Goal: Task Accomplishment & Management: Manage account settings

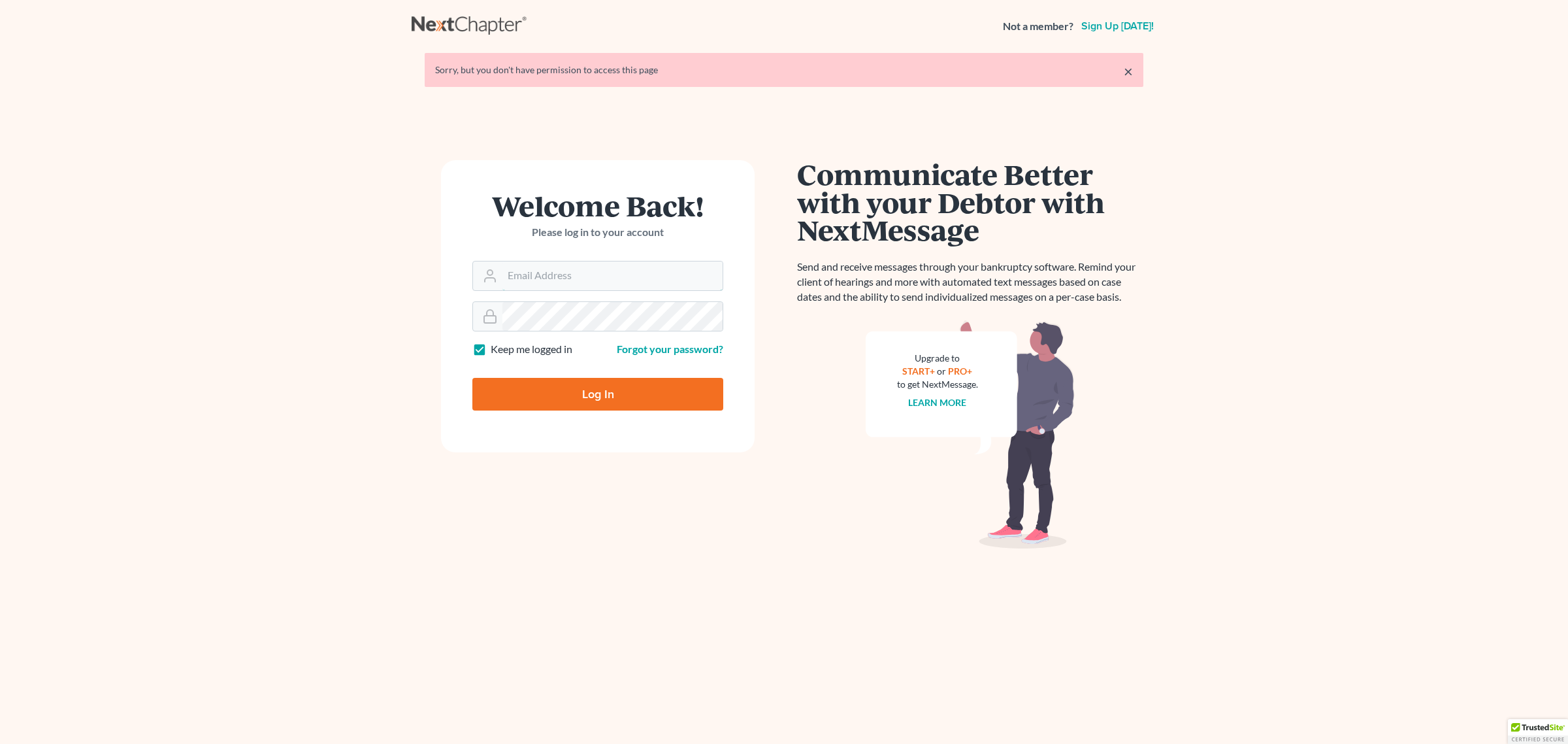
type input "[EMAIL_ADDRESS][DOMAIN_NAME]"
click at [567, 404] on input "Log In" at bounding box center [597, 394] width 251 height 33
type input "Thinking..."
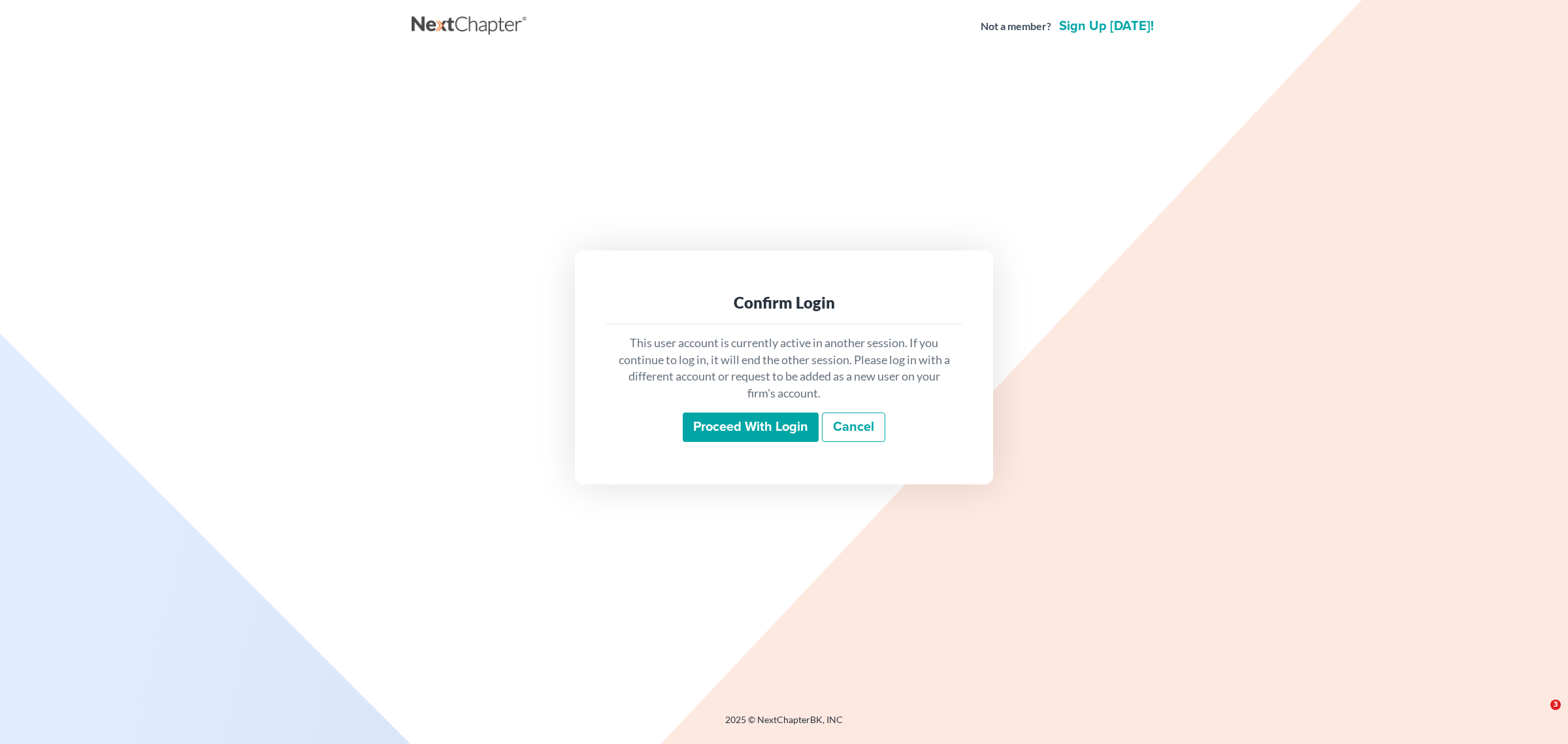
click at [739, 430] on input "Proceed with login" at bounding box center [750, 427] width 136 height 30
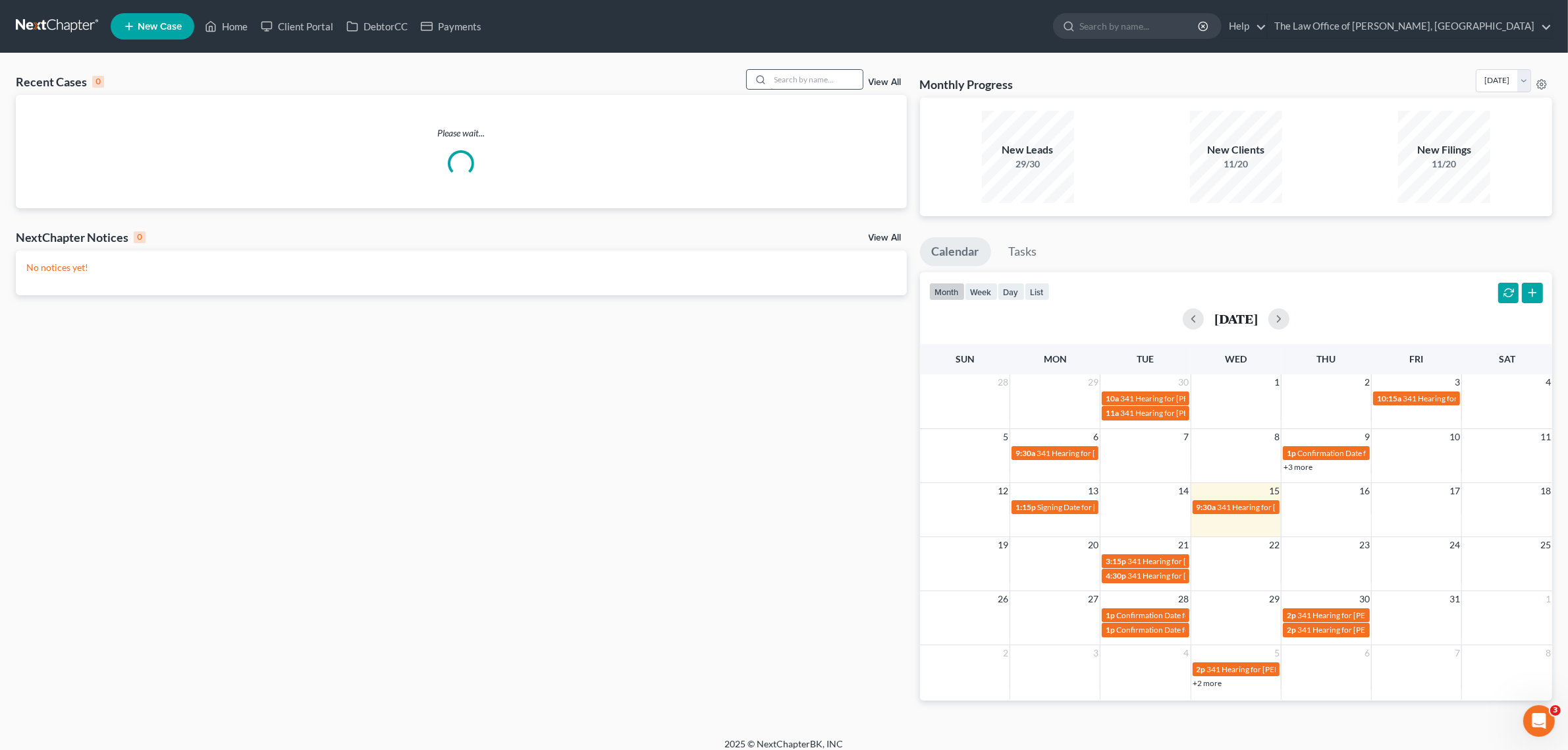
click at [807, 77] on input "search" at bounding box center [817, 79] width 92 height 19
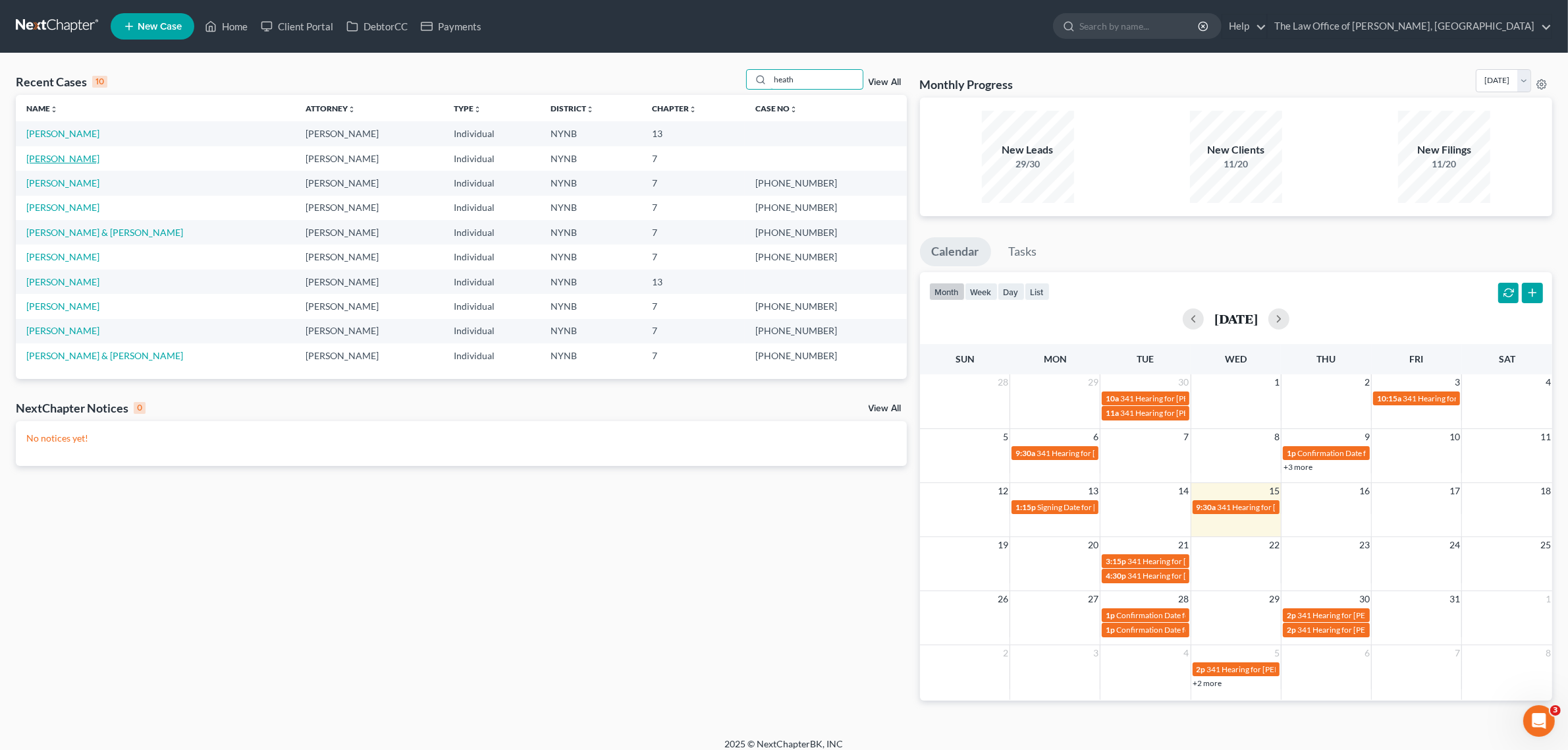
type input "heath"
click at [71, 157] on link "[PERSON_NAME]" at bounding box center [63, 158] width 73 height 11
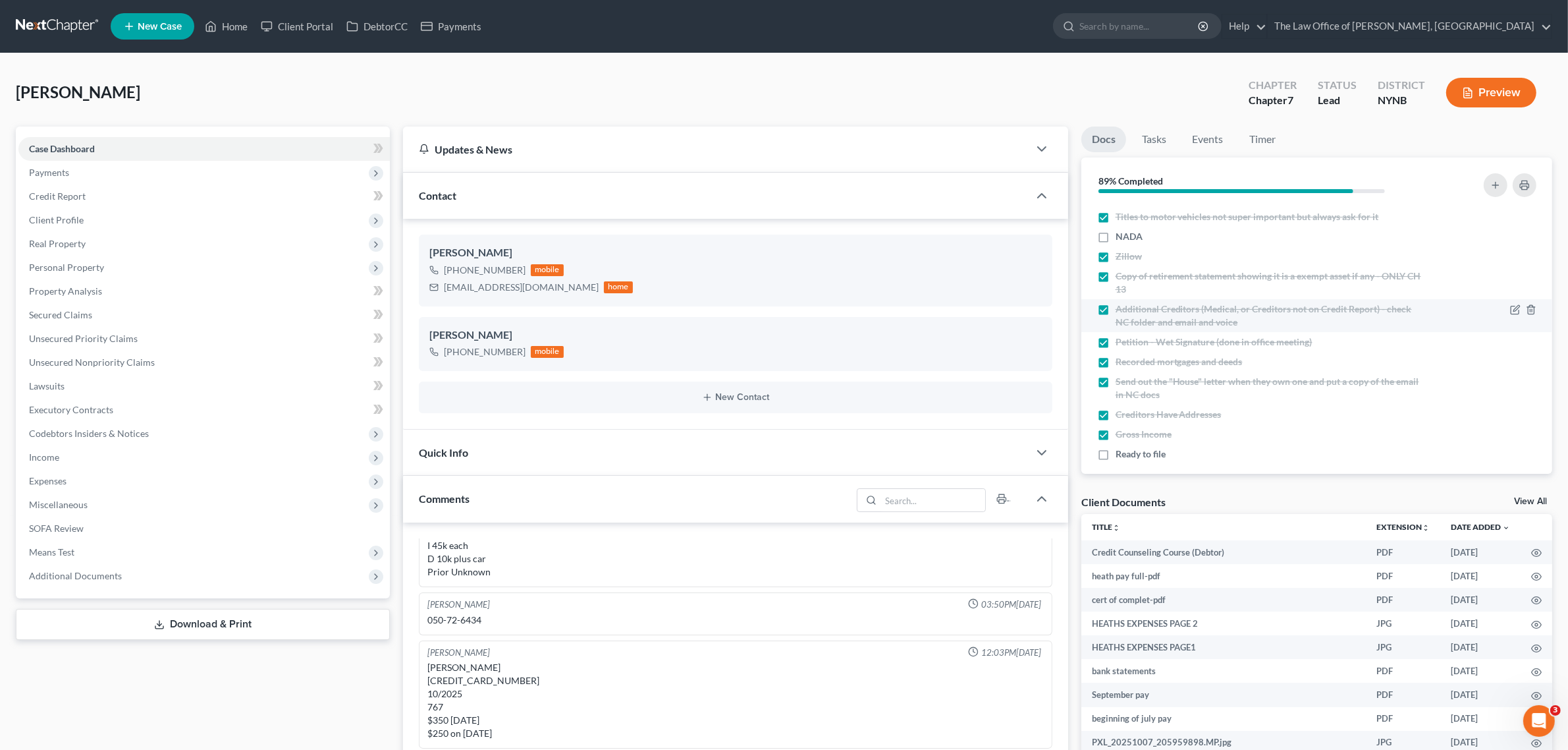
scroll to position [206, 0]
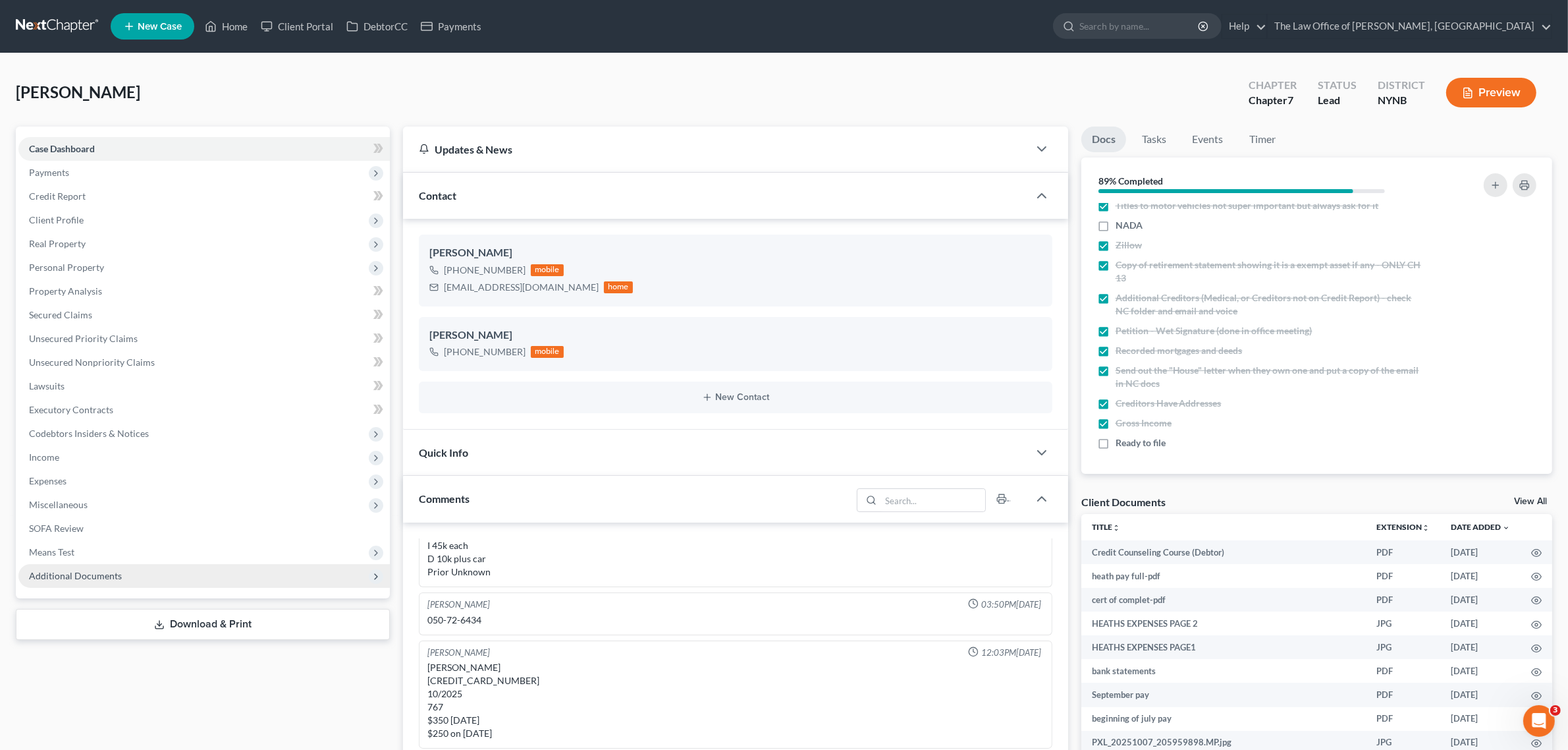
click at [210, 572] on span "Additional Documents" at bounding box center [204, 575] width 372 height 23
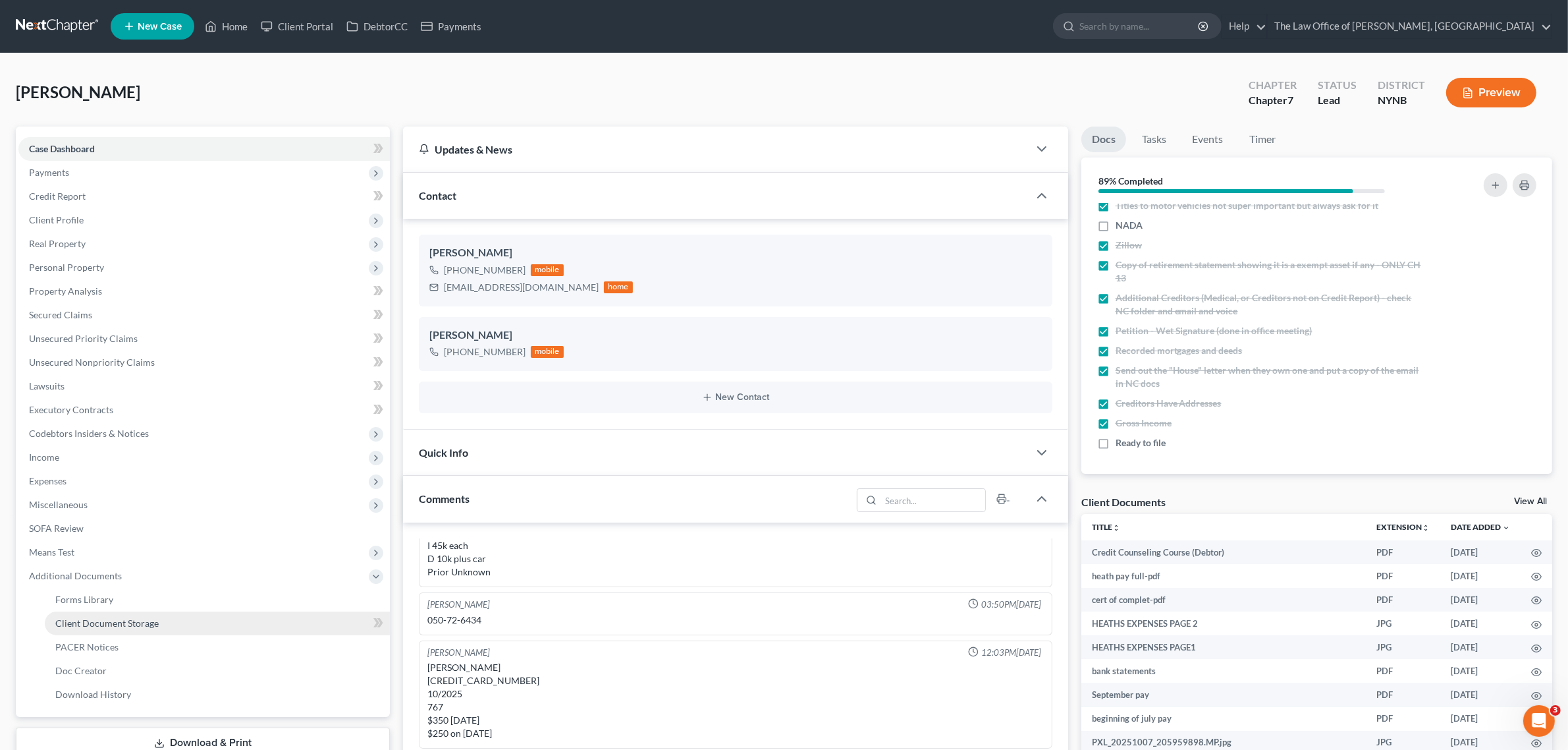
drag, startPoint x: 208, startPoint y: 623, endPoint x: 257, endPoint y: 631, distance: 49.6
click at [209, 622] on link "Client Document Storage" at bounding box center [217, 623] width 345 height 23
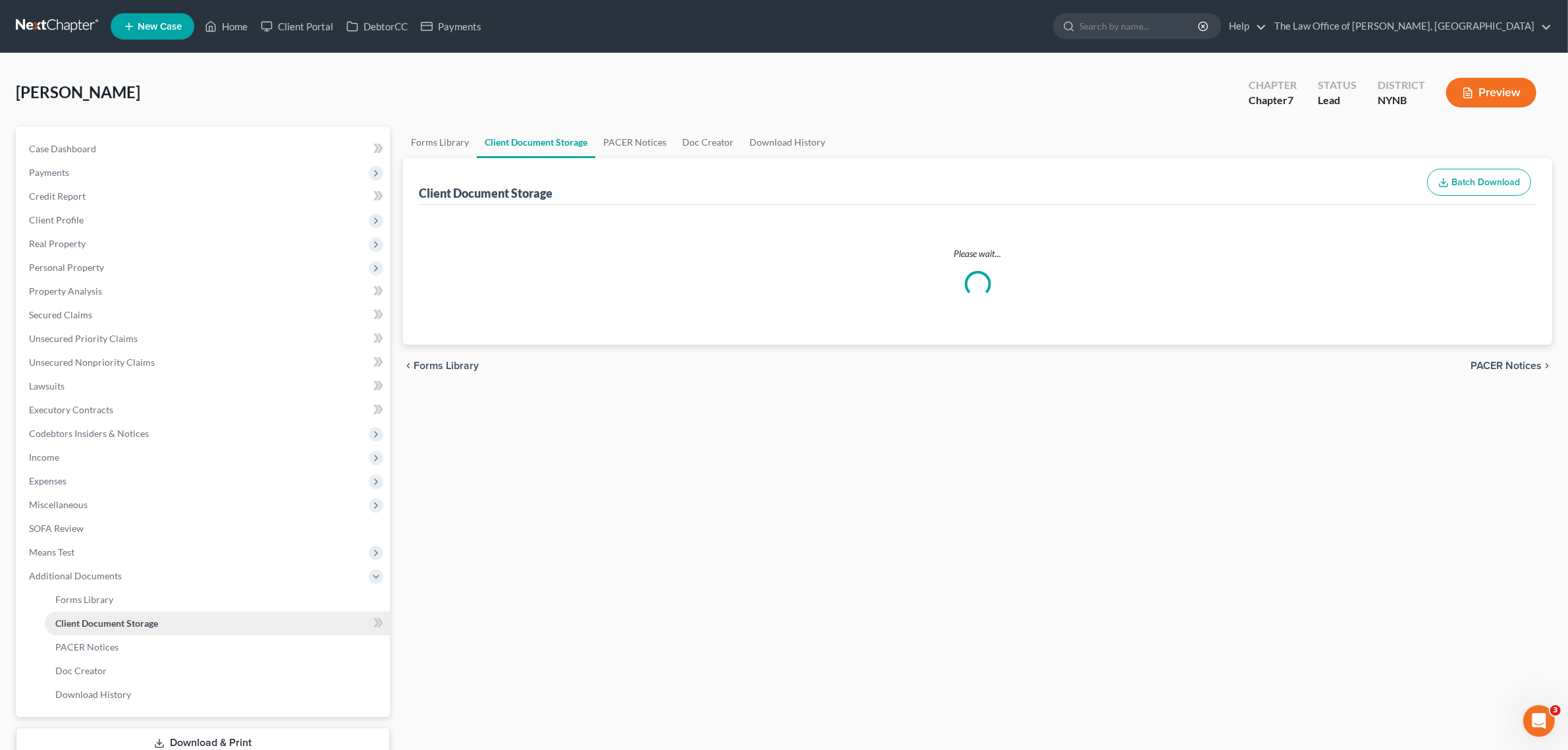
select select "1"
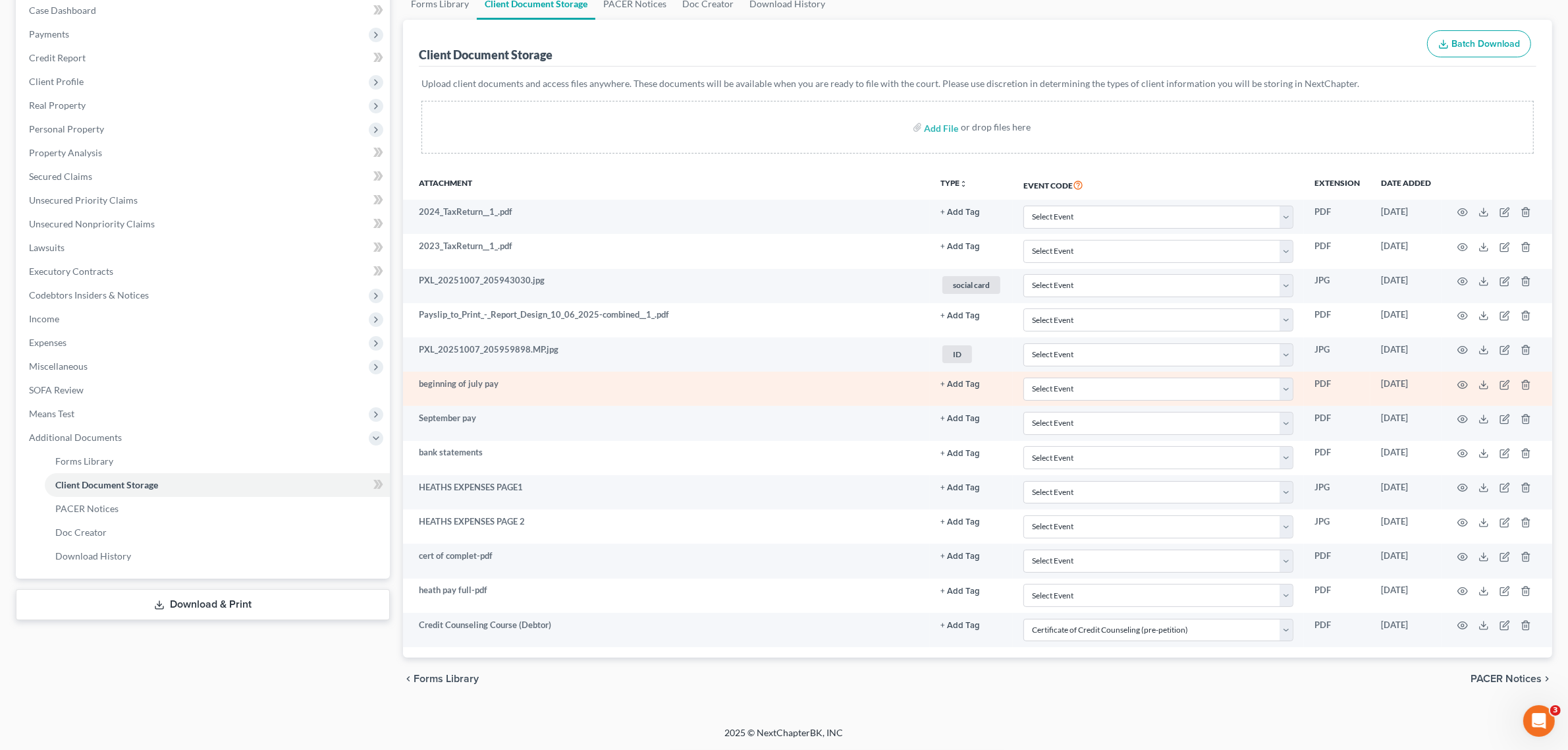
scroll to position [142, 0]
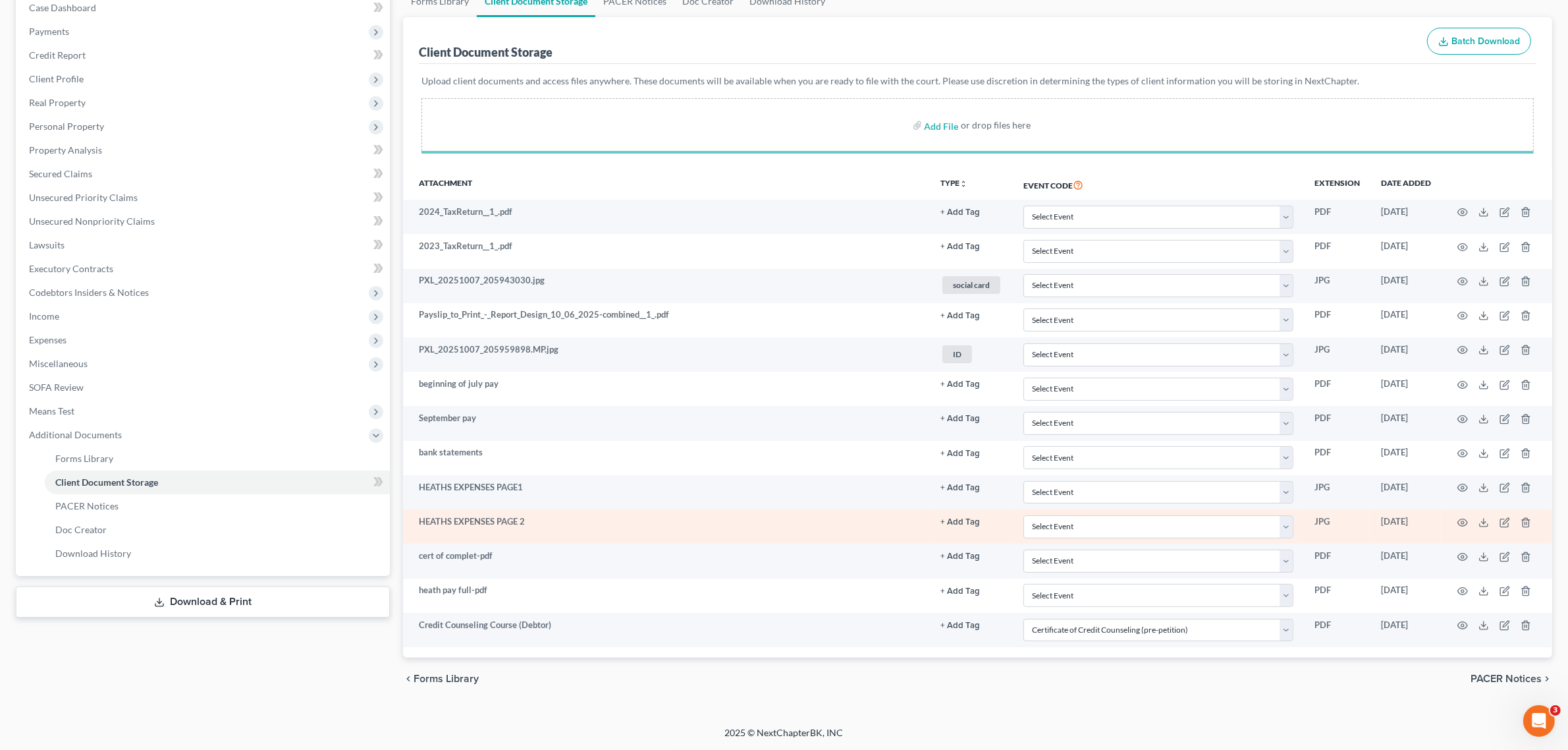
select select "1"
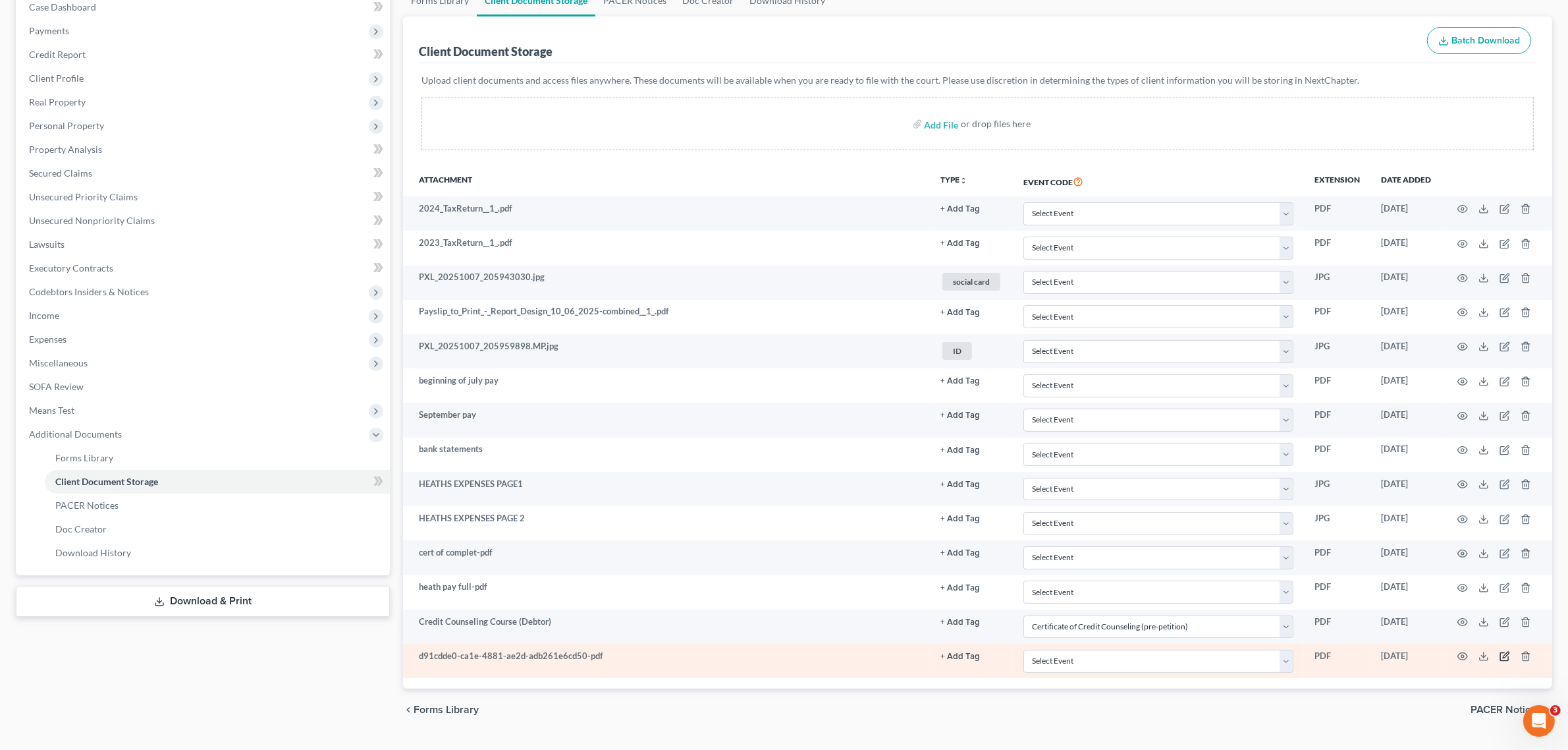
click at [1509, 654] on icon "button" at bounding box center [1504, 655] width 10 height 10
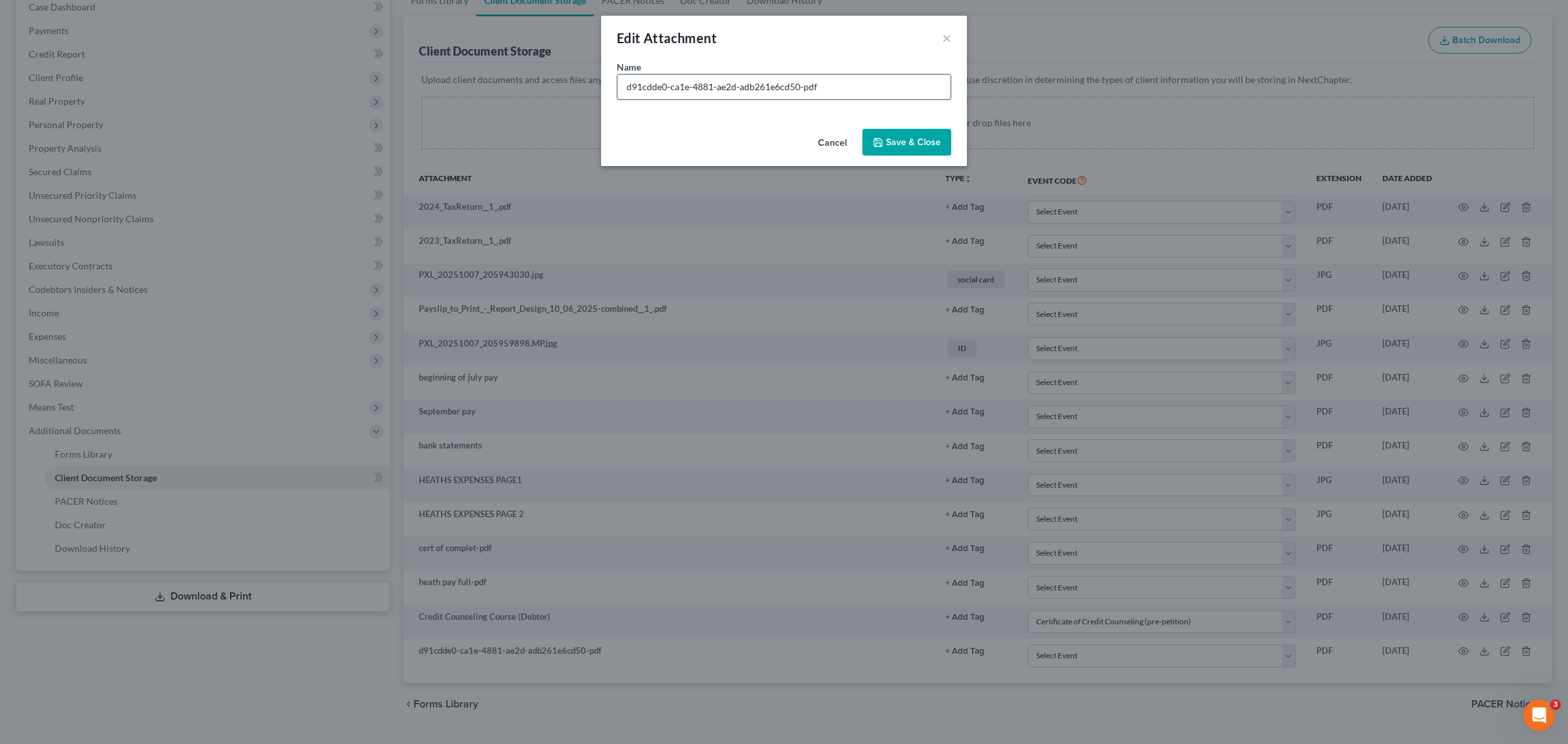
click at [845, 82] on input "d91cdde0-ca1e-4881-ae2d-adb261e6cd50-pdf" at bounding box center [783, 87] width 333 height 25
type input "[PERSON_NAME] wife pay"
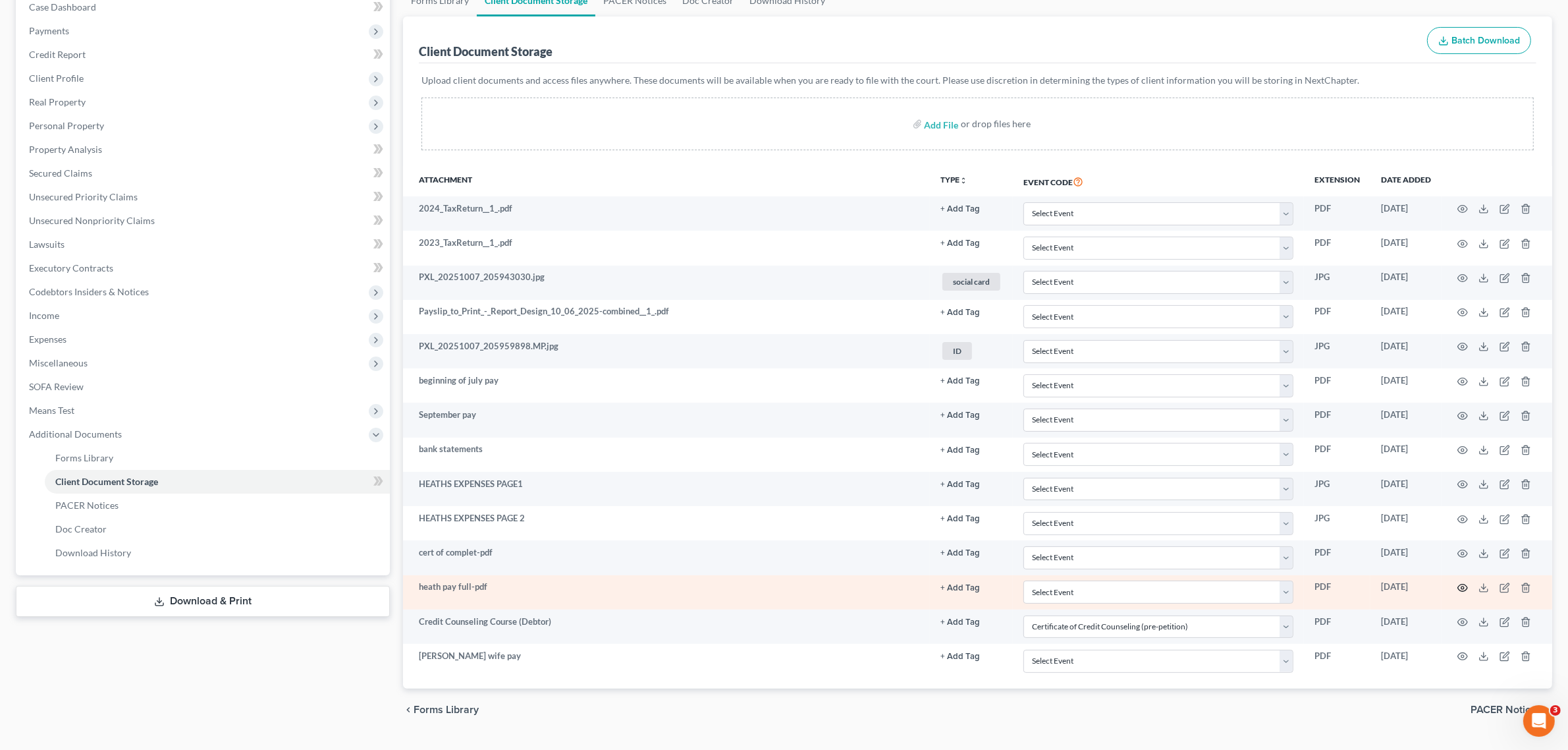
click at [1463, 588] on icon "button" at bounding box center [1462, 587] width 10 height 10
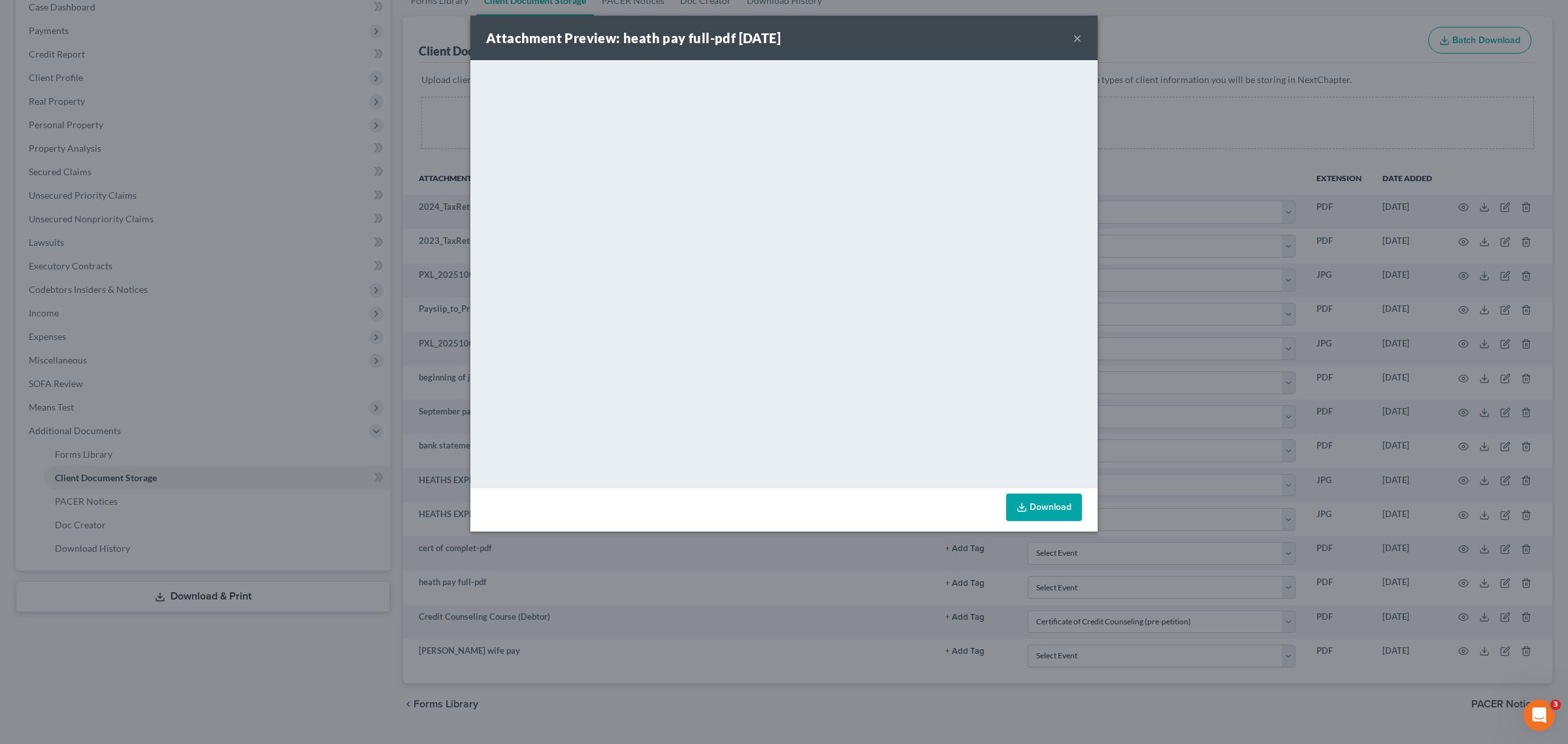
click at [1073, 40] on button "×" at bounding box center [1077, 38] width 9 height 16
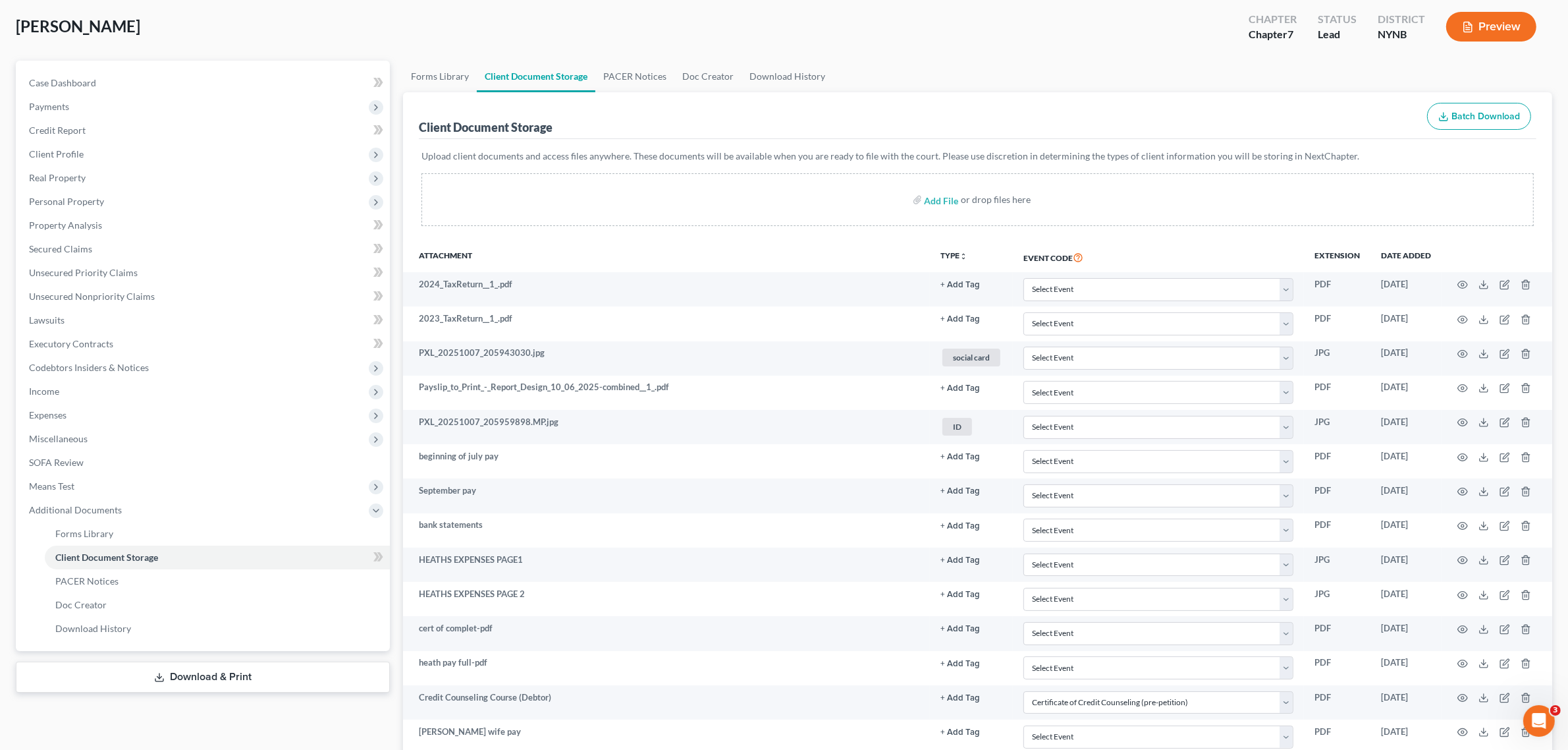
scroll to position [0, 0]
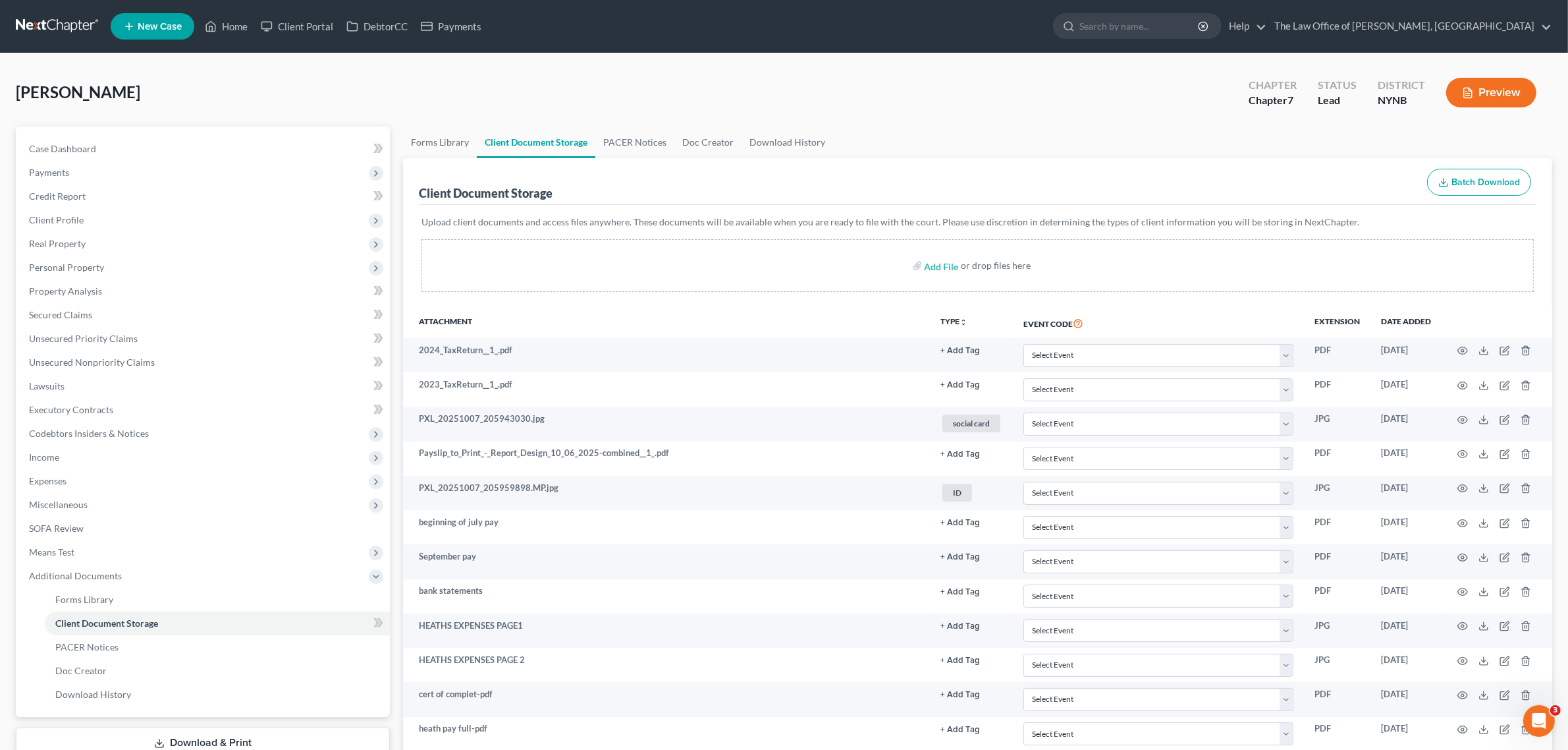
click at [71, 31] on link at bounding box center [58, 27] width 85 height 23
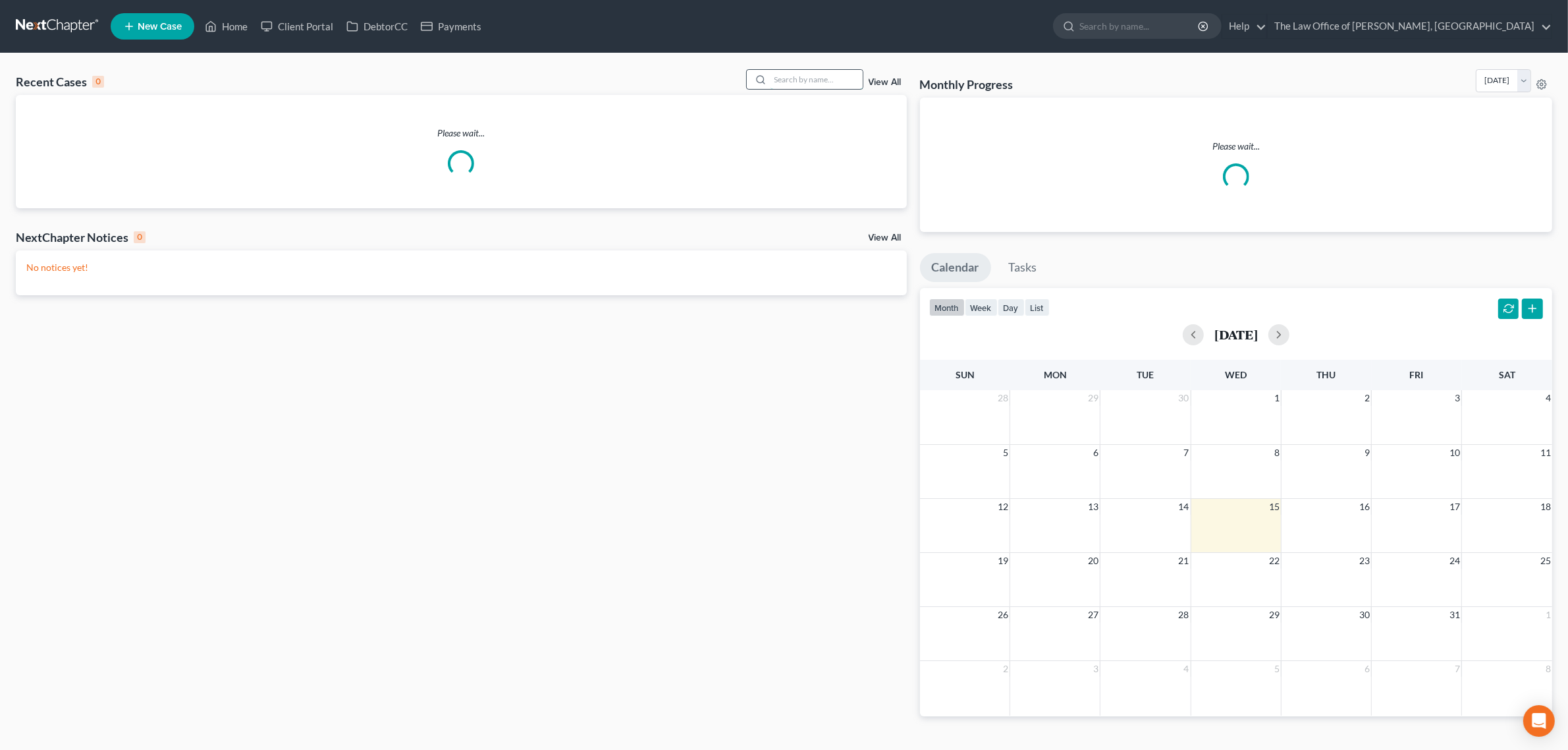
click at [811, 79] on input "search" at bounding box center [817, 79] width 92 height 19
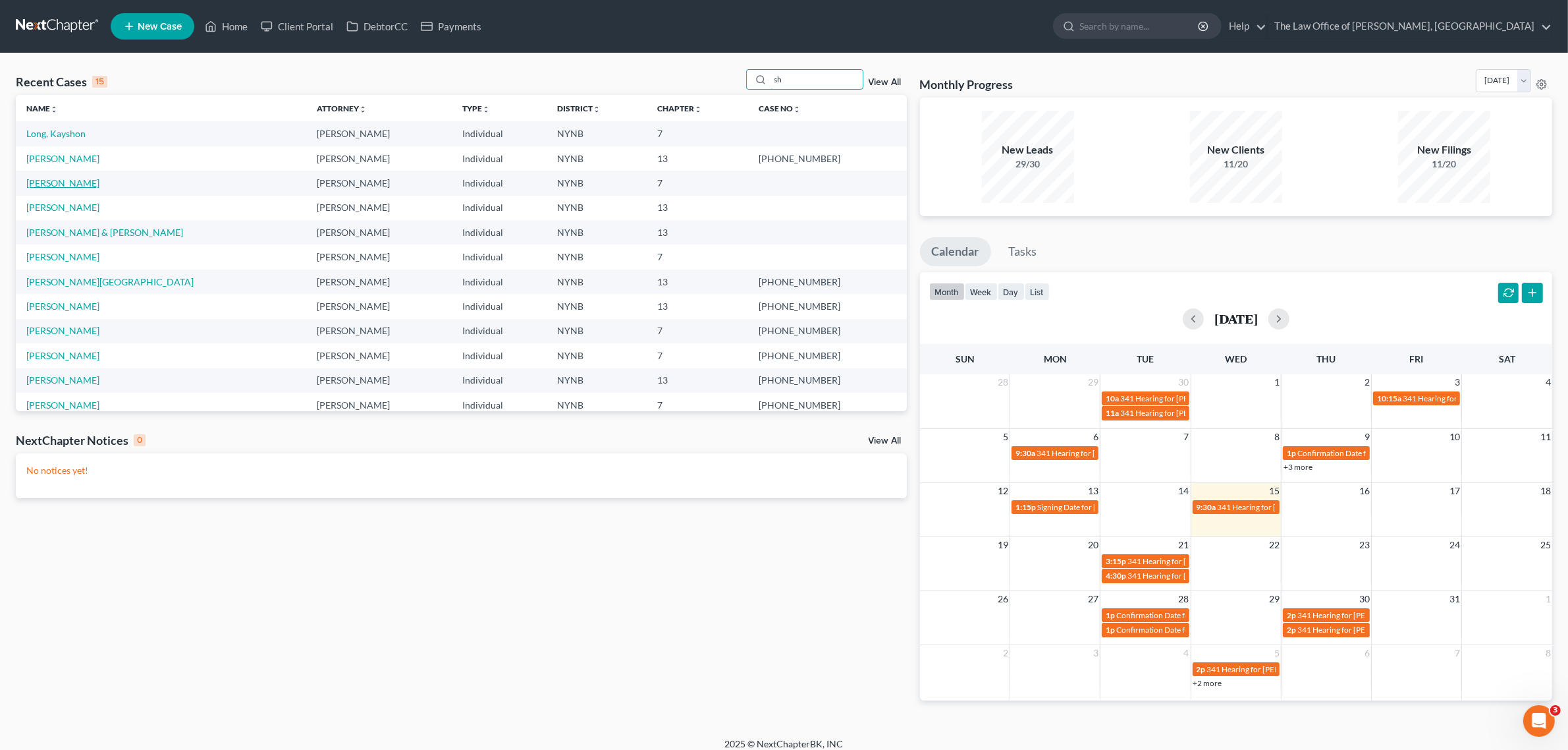
type input "sh"
click at [91, 180] on link "Shuker, Marguerite" at bounding box center [63, 182] width 73 height 11
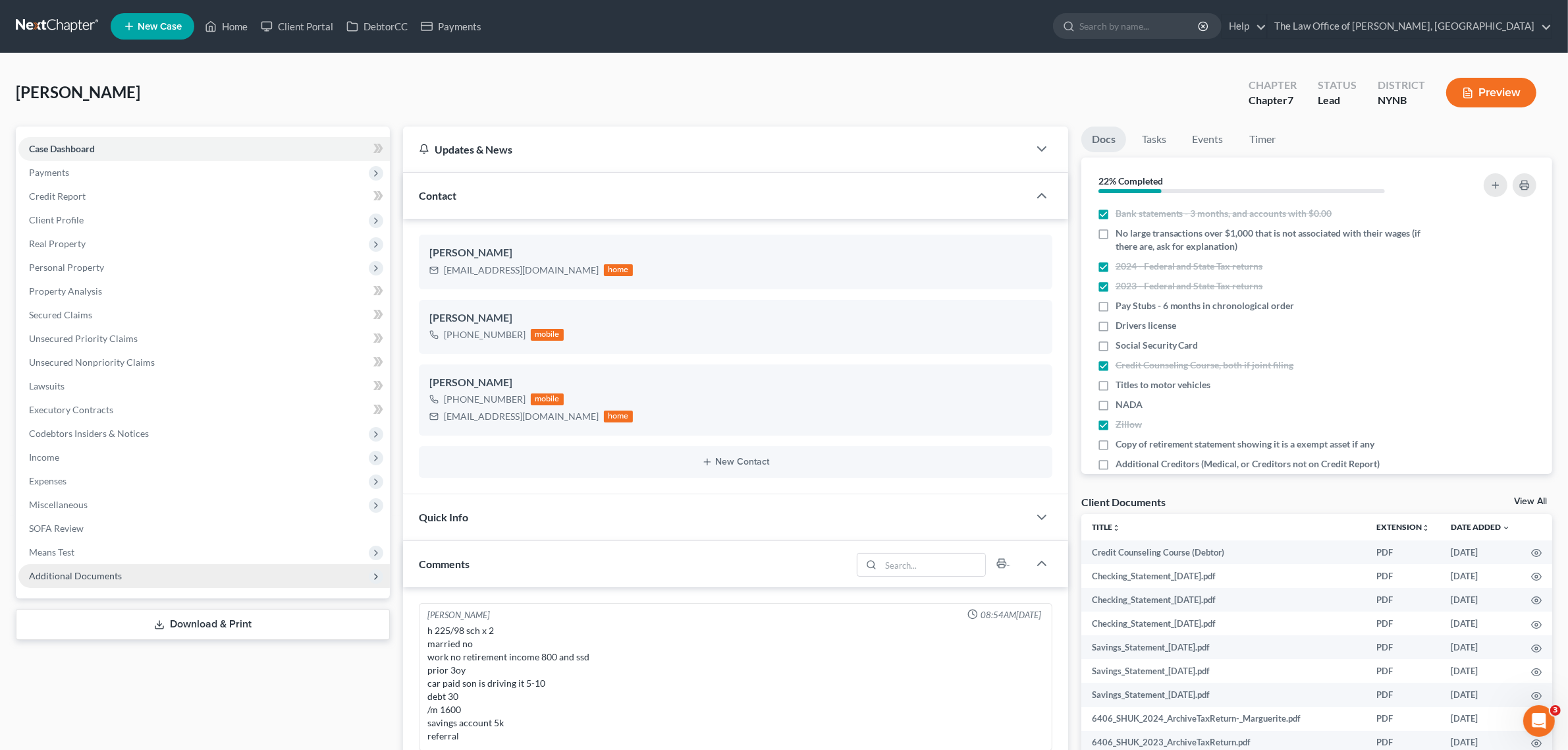
drag, startPoint x: 118, startPoint y: 575, endPoint x: 143, endPoint y: 584, distance: 26.6
click at [117, 575] on span "Additional Documents" at bounding box center [75, 575] width 93 height 11
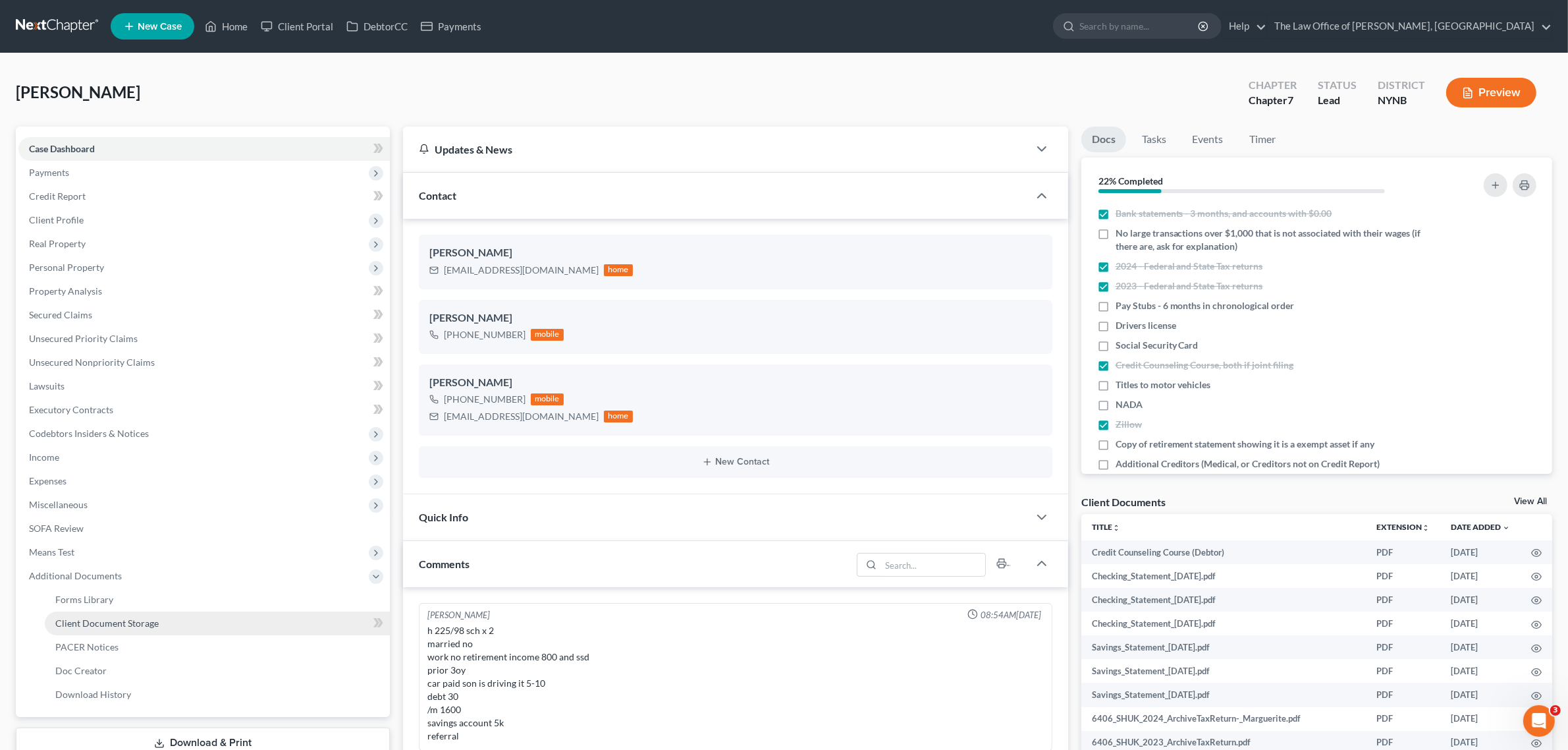
click at [152, 627] on link "Client Document Storage" at bounding box center [217, 623] width 345 height 23
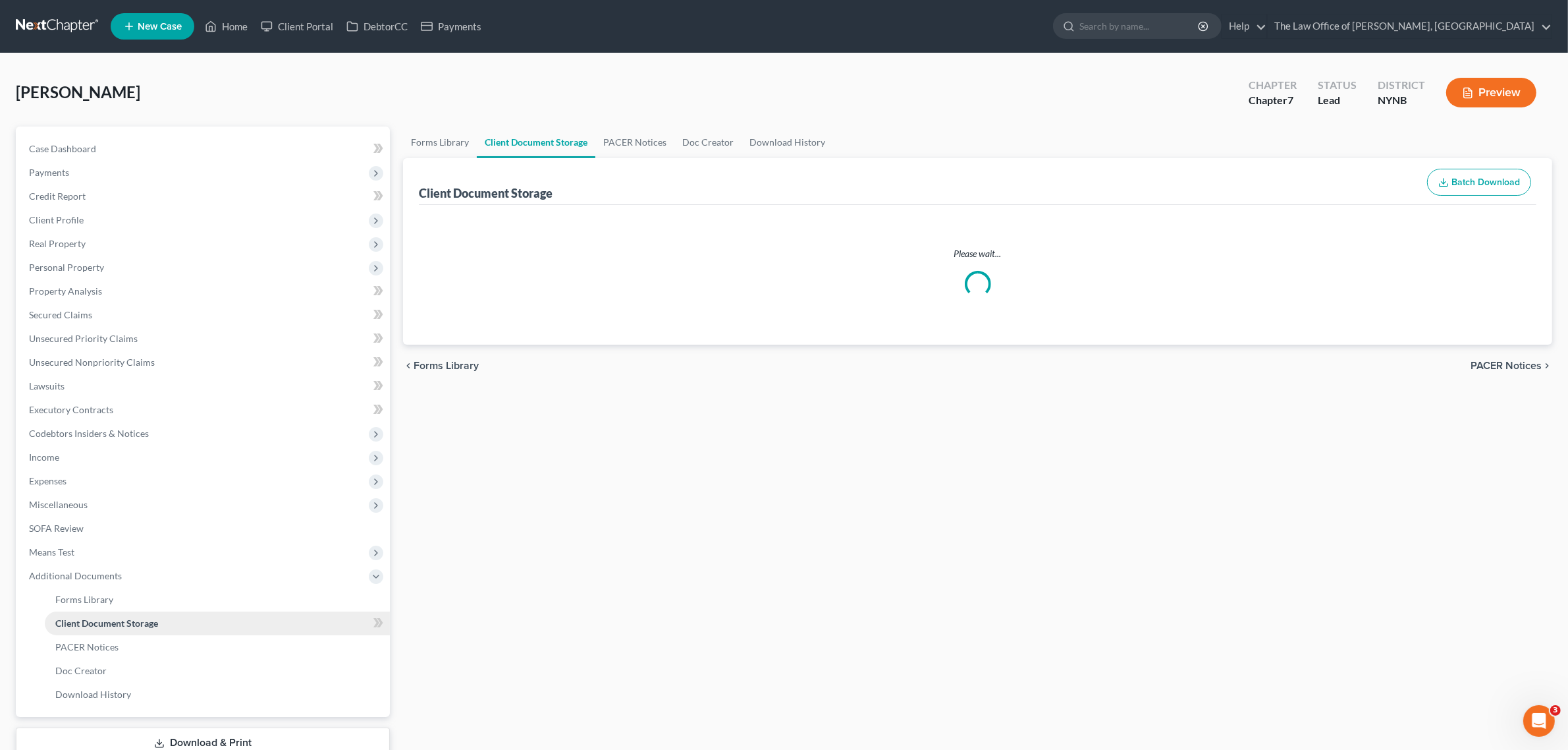
select select "1"
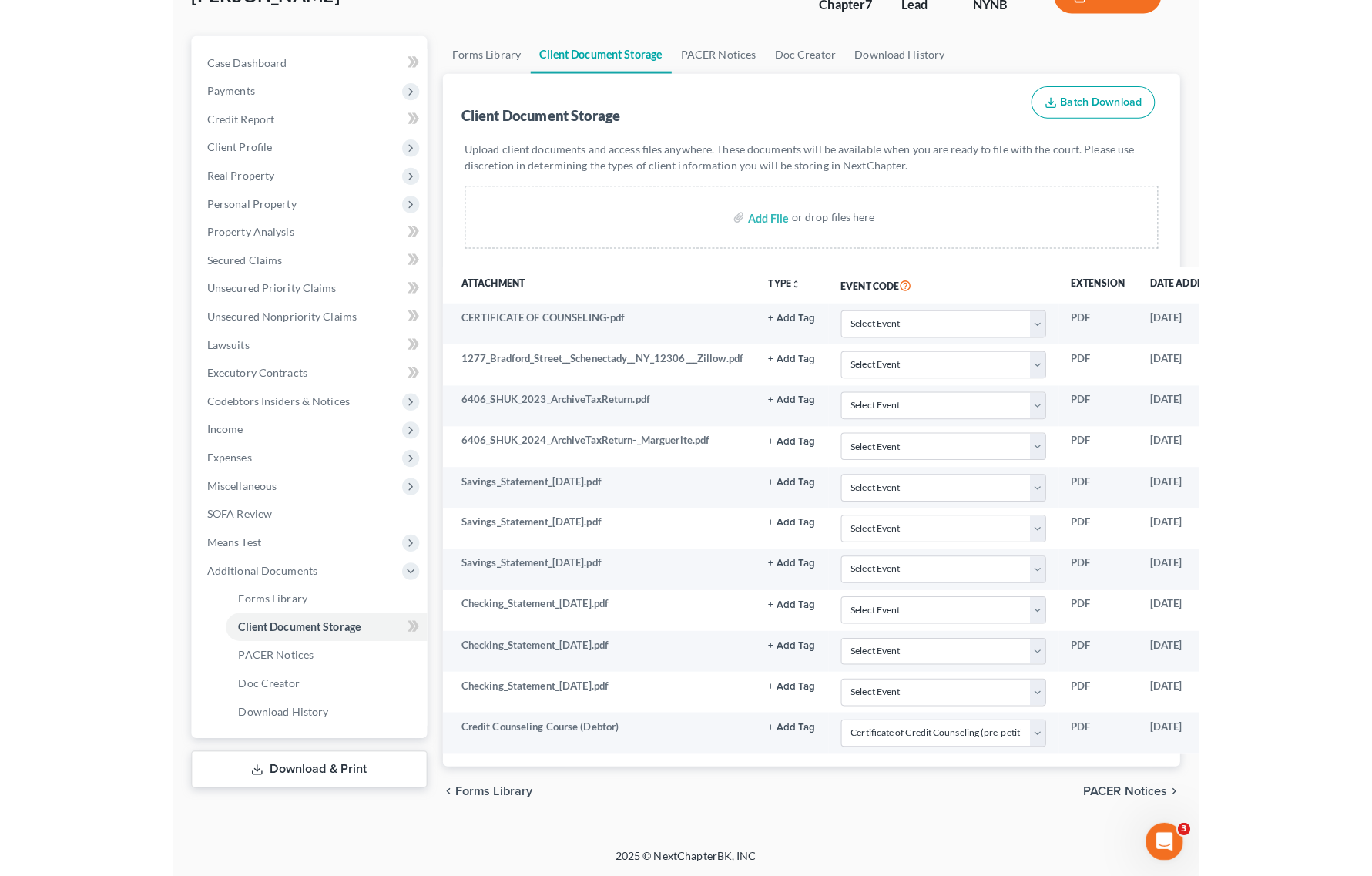
scroll to position [101, 0]
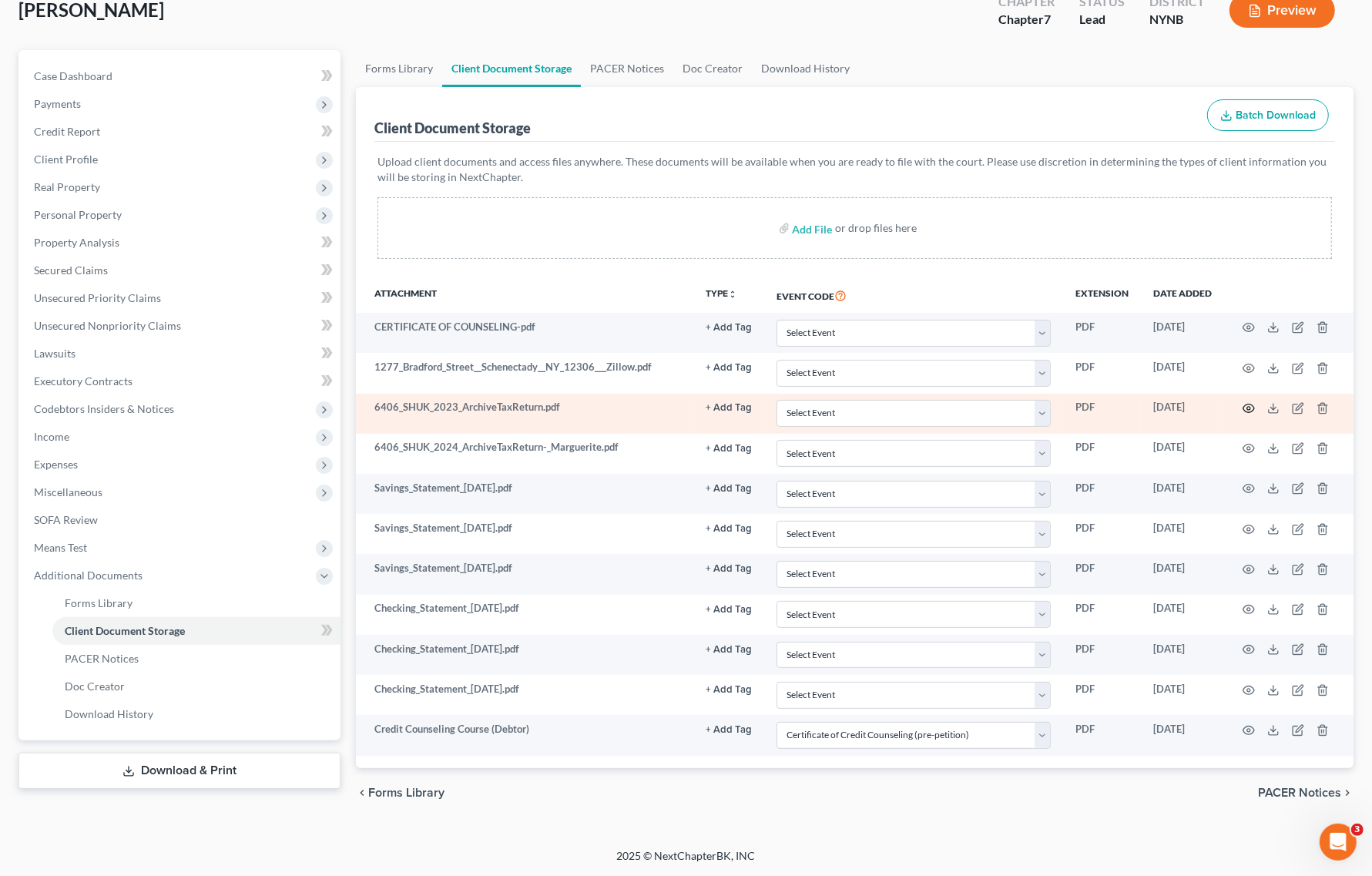
click at [1250, 406] on icon "button" at bounding box center [1248, 407] width 12 height 12
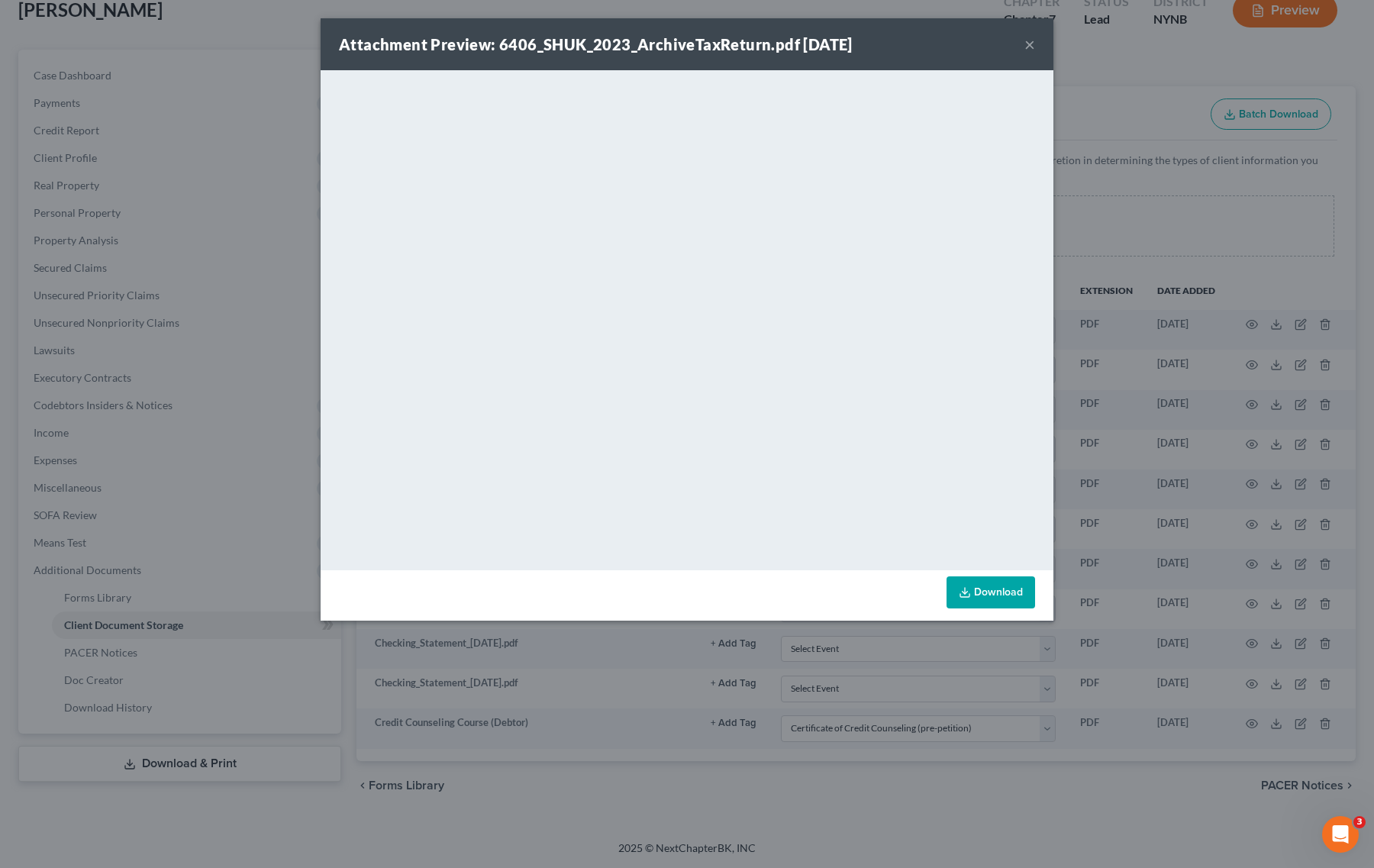
click at [1109, 111] on div "Attachment Preview: 6406_SHUK_2023_ArchiveTaxReturn.pdf 10/08/2025 × <object ng…" at bounding box center [687, 434] width 1374 height 868
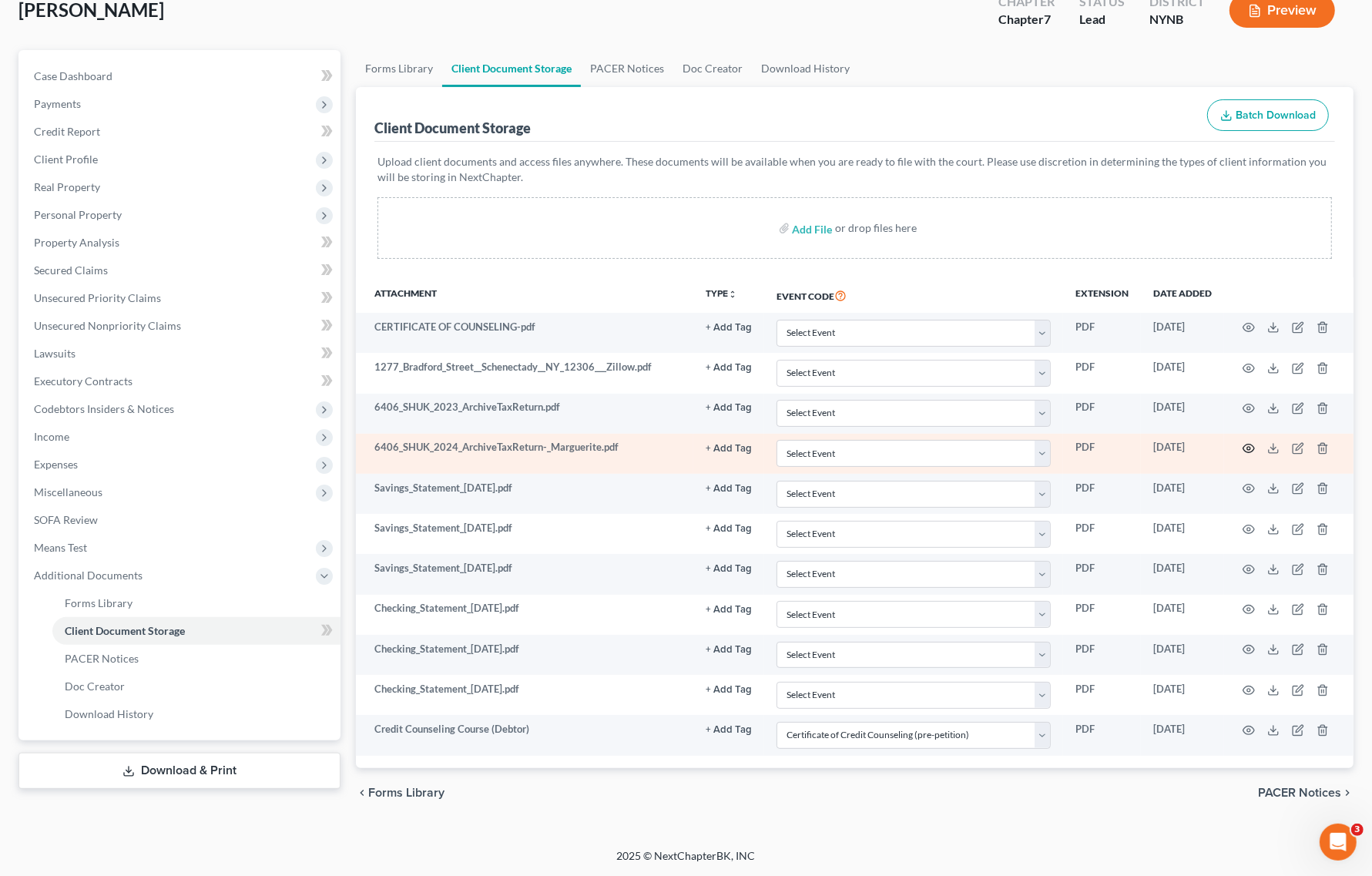
click at [1251, 444] on icon "button" at bounding box center [1248, 448] width 12 height 12
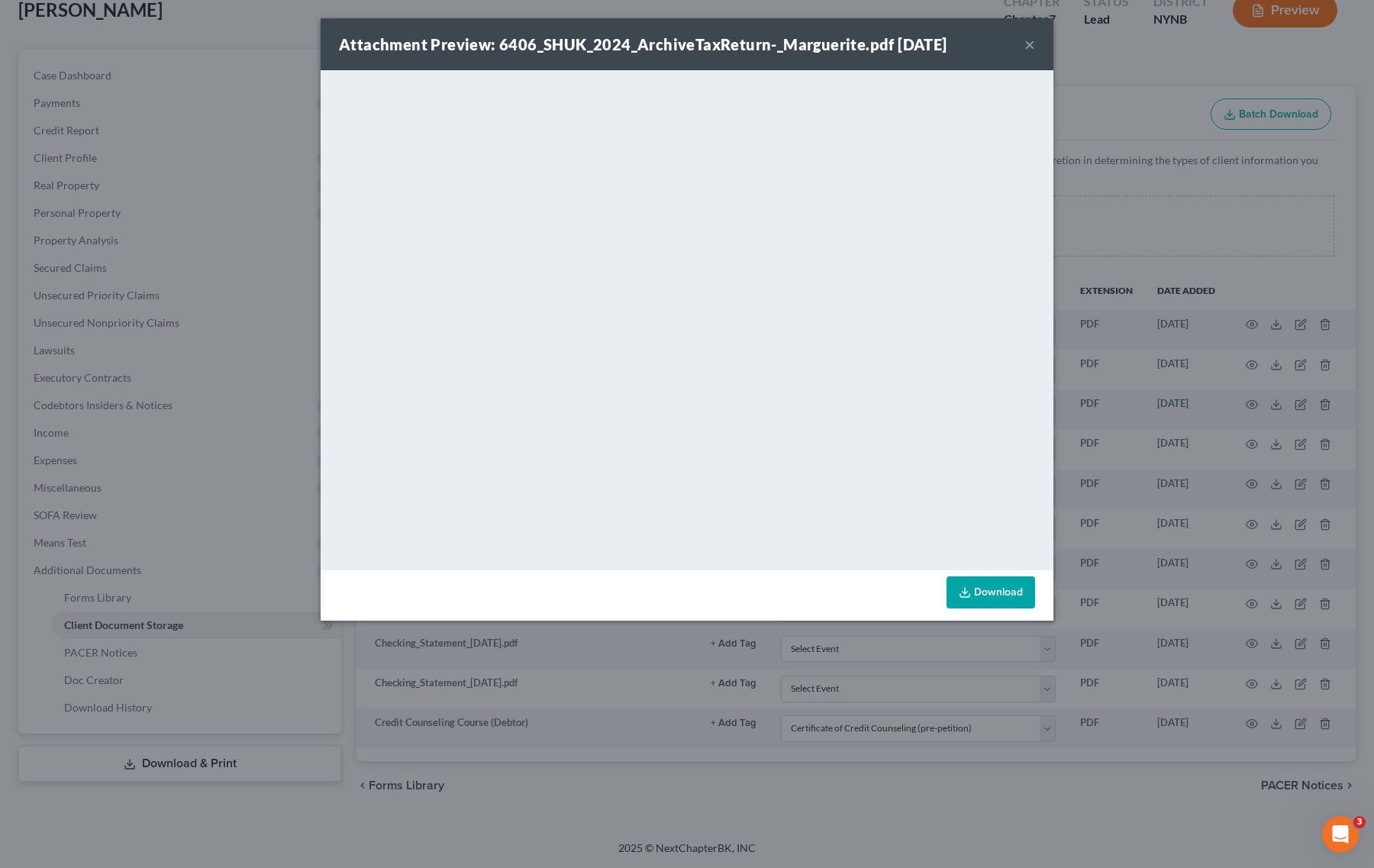
click at [1038, 44] on div "Attachment Preview: 6406_SHUK_2024_ArchiveTaxReturn-_Marguerite.pdf 10/08/2025 ×" at bounding box center [687, 44] width 733 height 52
click at [1033, 44] on button "×" at bounding box center [1029, 44] width 11 height 18
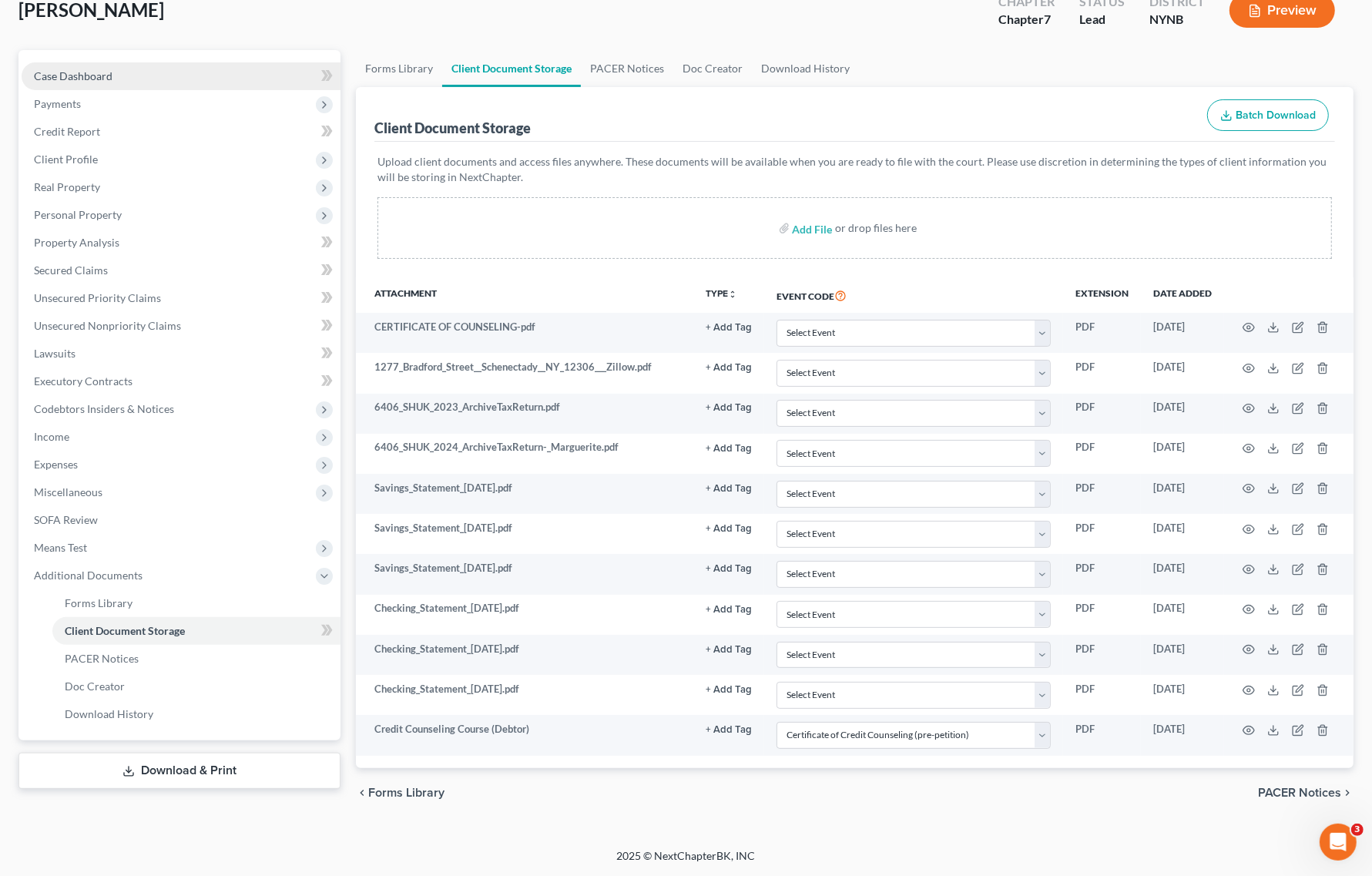
click at [71, 70] on span "Case Dashboard" at bounding box center [73, 76] width 79 height 13
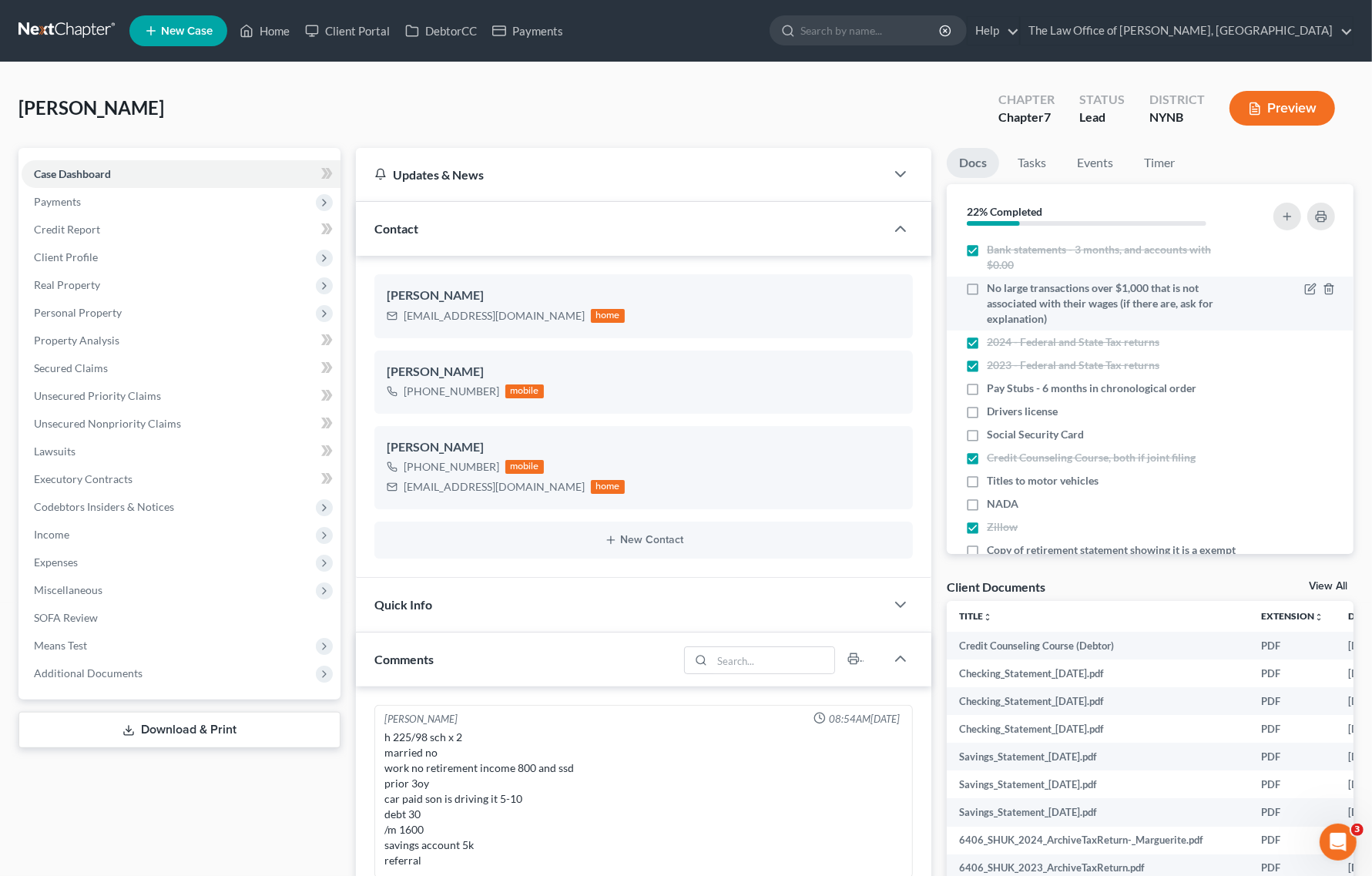
scroll to position [823, 0]
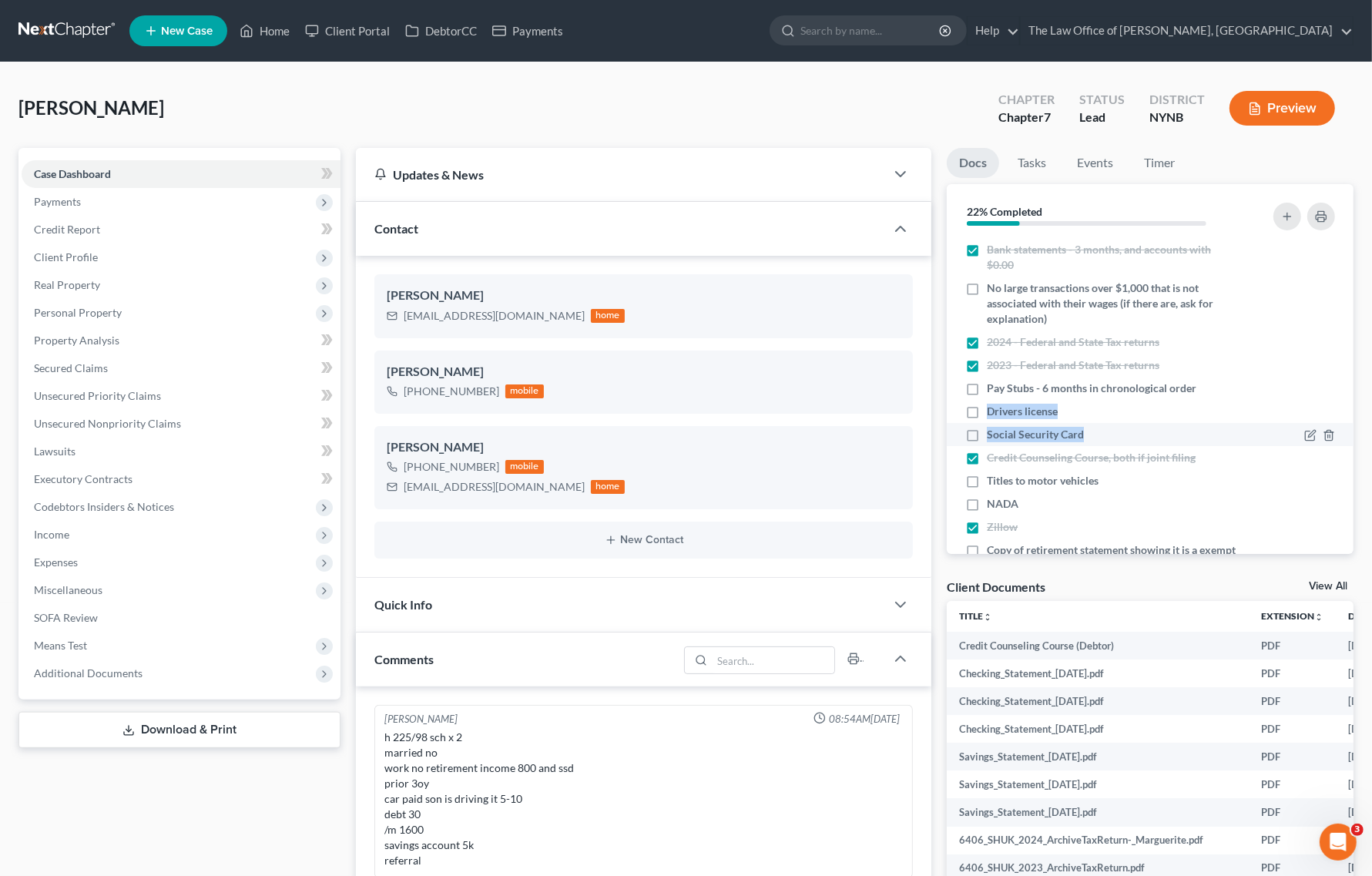
drag, startPoint x: 1213, startPoint y: 387, endPoint x: 968, endPoint y: 429, distance: 248.6
click at [968, 429] on ul "Bank statements - 3 months, and accounts with $0.00 No large transactions over …" at bounding box center [1150, 554] width 382 height 632
copy ul "Drivers license Social Security Card"
drag, startPoint x: 637, startPoint y: 117, endPoint x: 824, endPoint y: 216, distance: 211.6
click at [636, 117] on div "Shuker, Marguerite Upgraded Chapter Chapter 7 Status Lead District NYNB Preview" at bounding box center [686, 114] width 1334 height 67
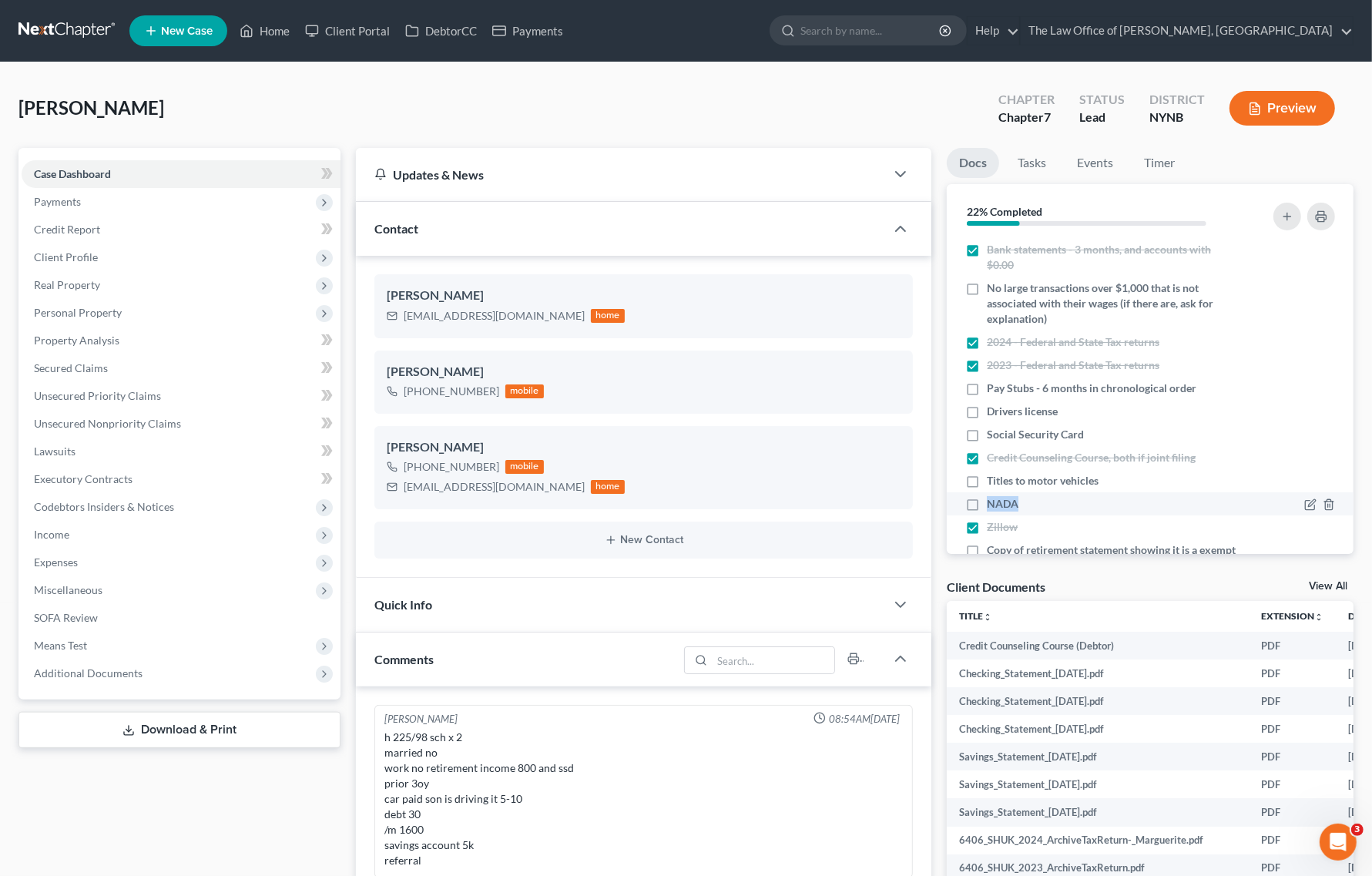
drag, startPoint x: 1034, startPoint y: 504, endPoint x: 990, endPoint y: 497, distance: 44.6
click at [990, 497] on div "NADA" at bounding box center [1101, 503] width 274 height 16
copy span "NADA"
click at [649, 116] on div "Shuker, Marguerite Upgraded Chapter Chapter 7 Status Lead District NYNB Preview" at bounding box center [686, 114] width 1334 height 67
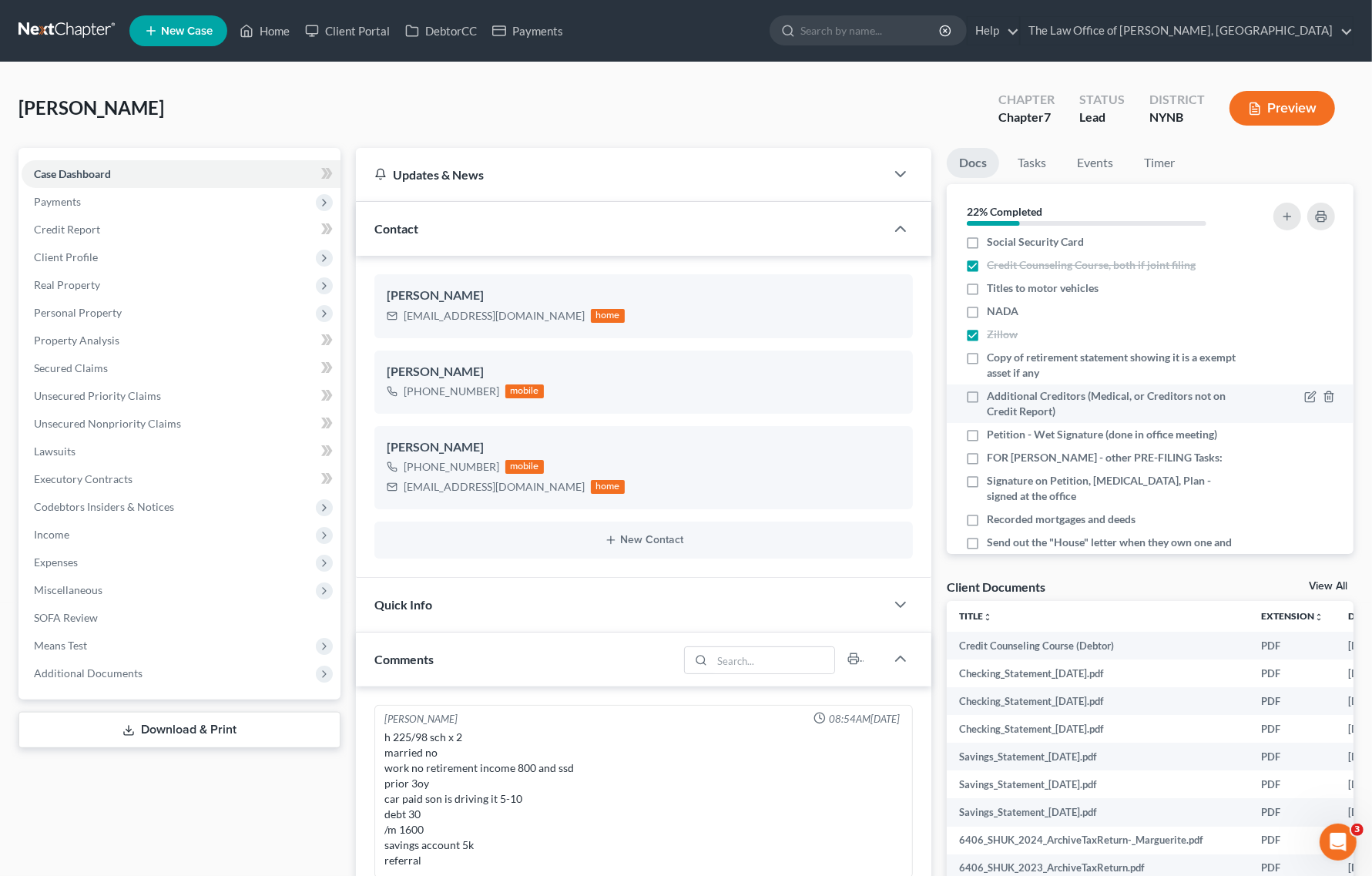
scroll to position [289, 0]
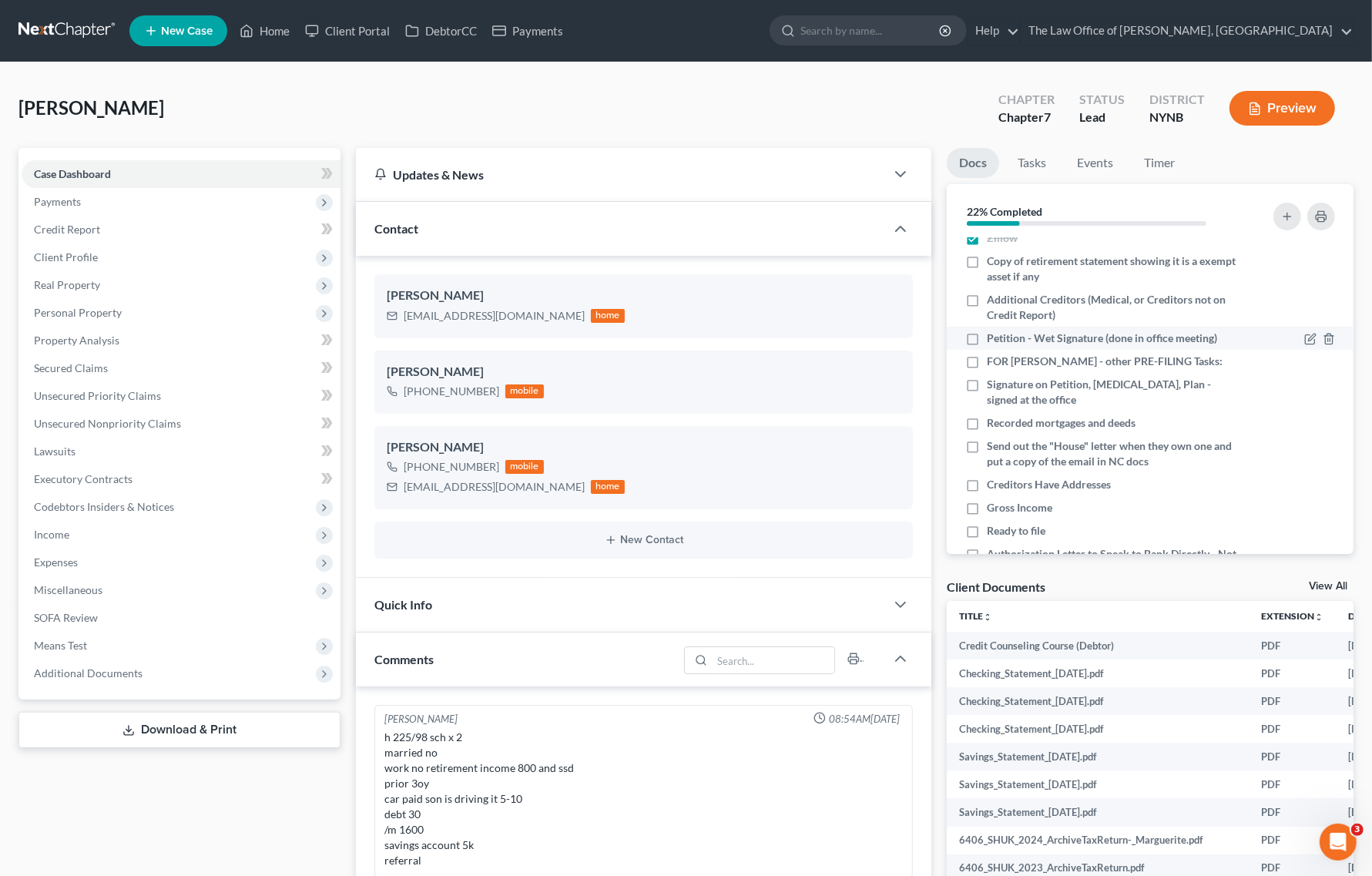
click at [1076, 328] on li "Petition - Wet Signature (done in office meeting)" at bounding box center [1150, 338] width 406 height 23
drag, startPoint x: 975, startPoint y: 335, endPoint x: 987, endPoint y: 335, distance: 12.0
click at [987, 335] on label "Petition - Wet Signature (done in office meeting)" at bounding box center [1102, 338] width 231 height 16
click at [993, 335] on input "Petition - Wet Signature (done in office meeting)" at bounding box center [998, 335] width 10 height 10
checkbox input "true"
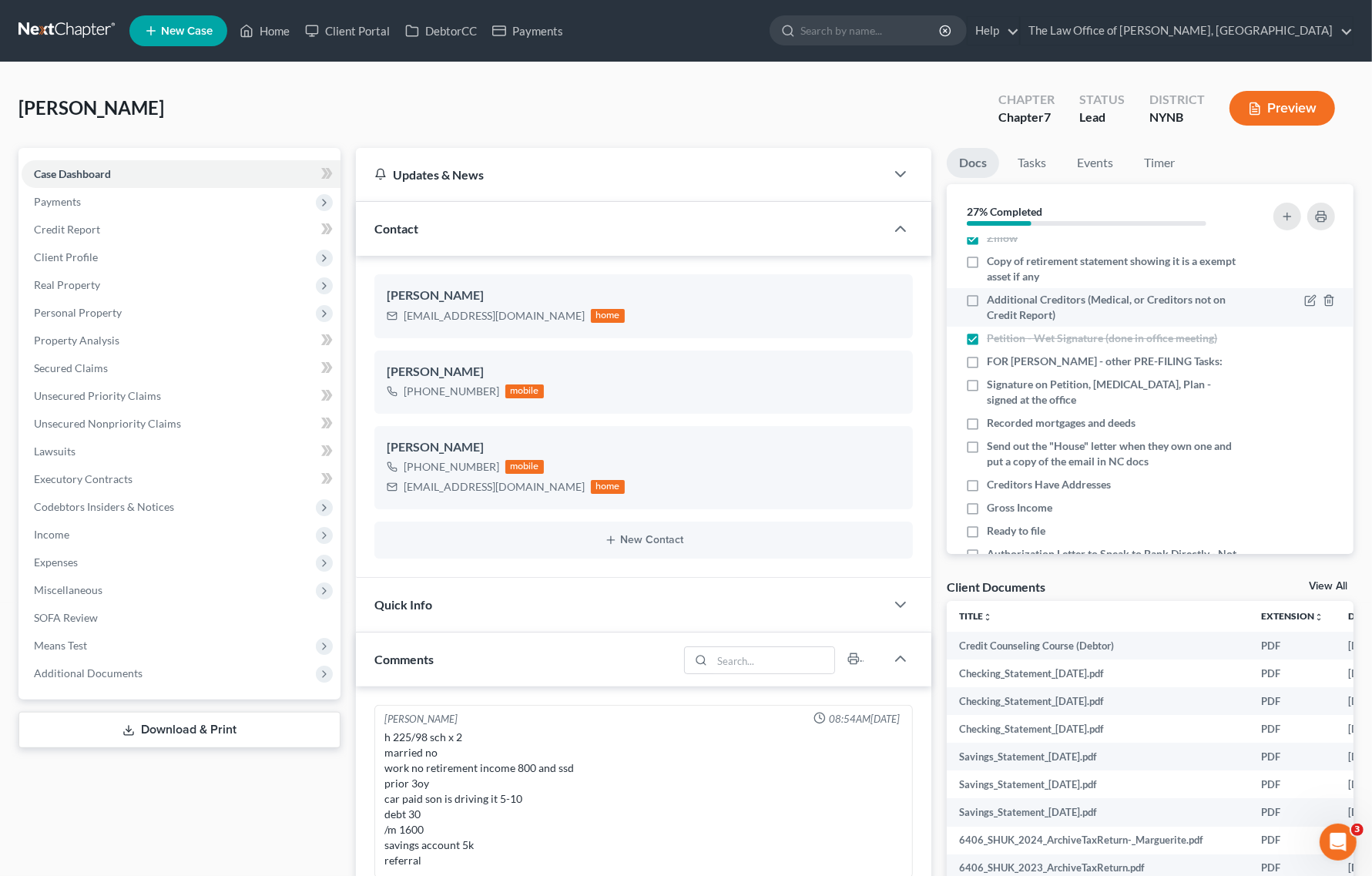
click at [987, 303] on label "Additional Creditors (Medical, or Creditors not on Credit Report)" at bounding box center [1112, 308] width 252 height 31
click at [993, 302] on input "Additional Creditors (Medical, or Creditors not on Credit Report)" at bounding box center [998, 297] width 10 height 10
checkbox input "true"
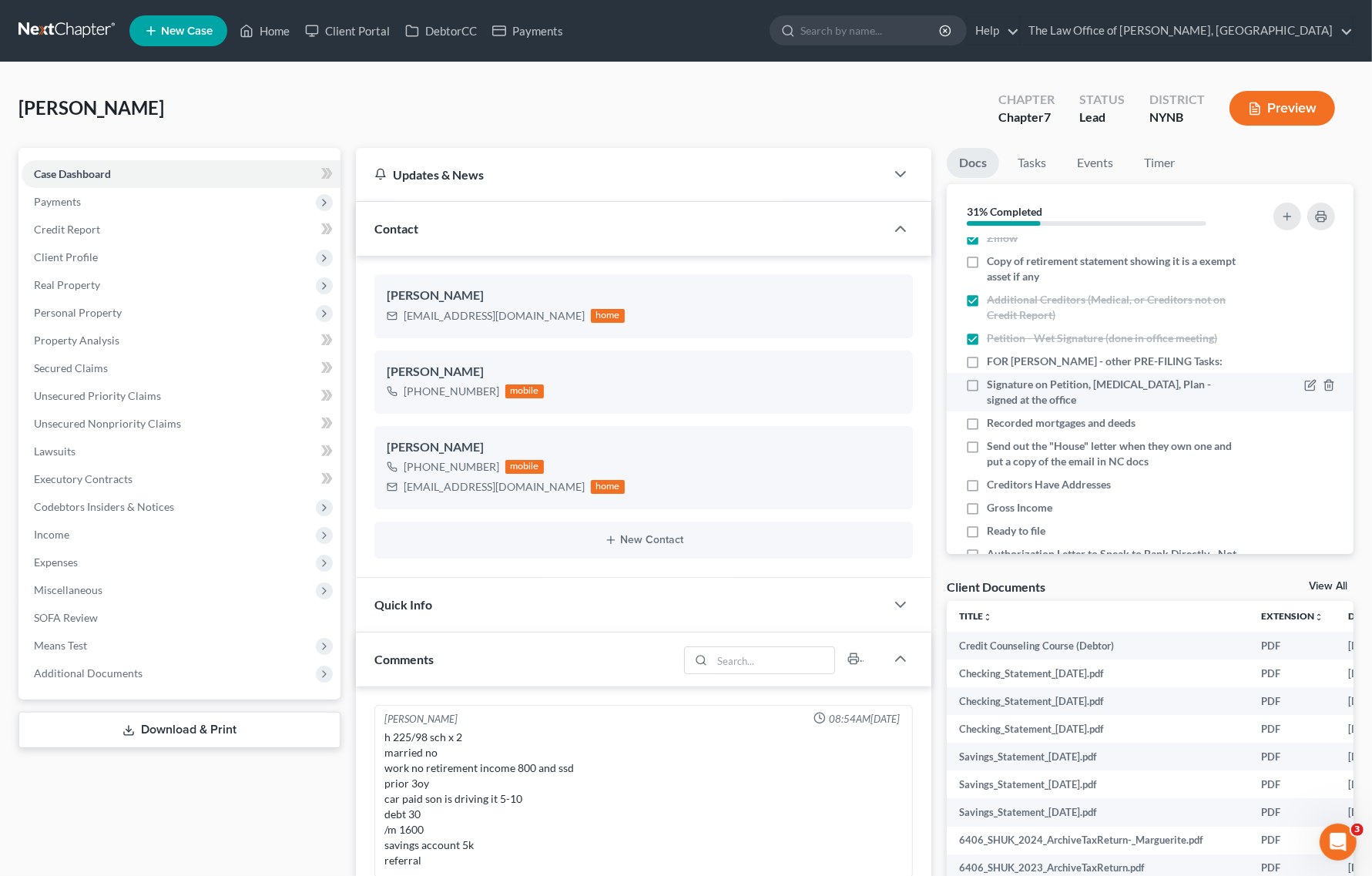
click at [1014, 390] on span "Signature on Petition, Retainer, Plan - signed at the office" at bounding box center [1112, 393] width 252 height 31
click at [1003, 386] on input "Signature on Petition, Retainer, Plan - signed at the office" at bounding box center [998, 382] width 10 height 10
checkbox input "true"
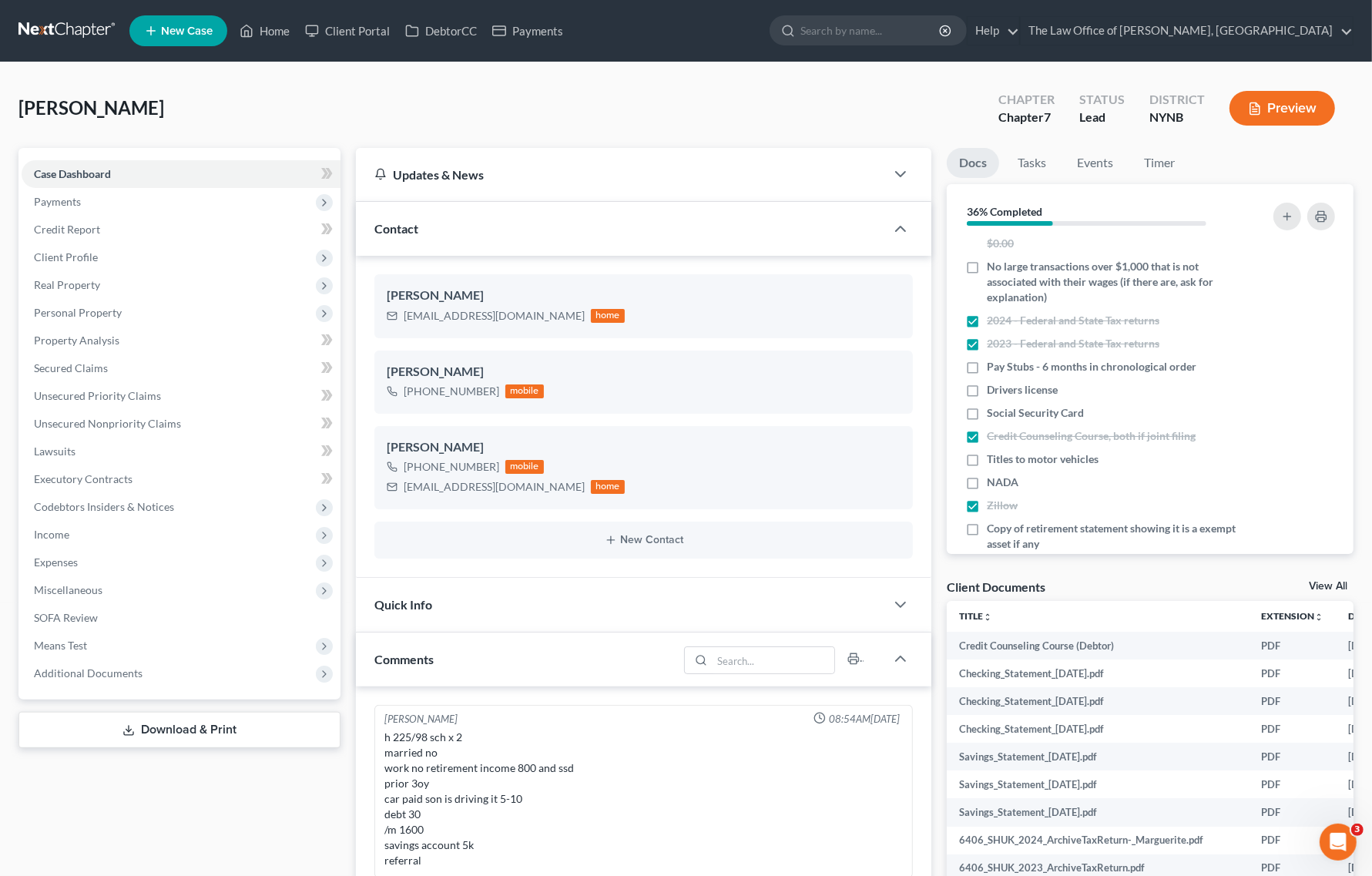
scroll to position [0, 0]
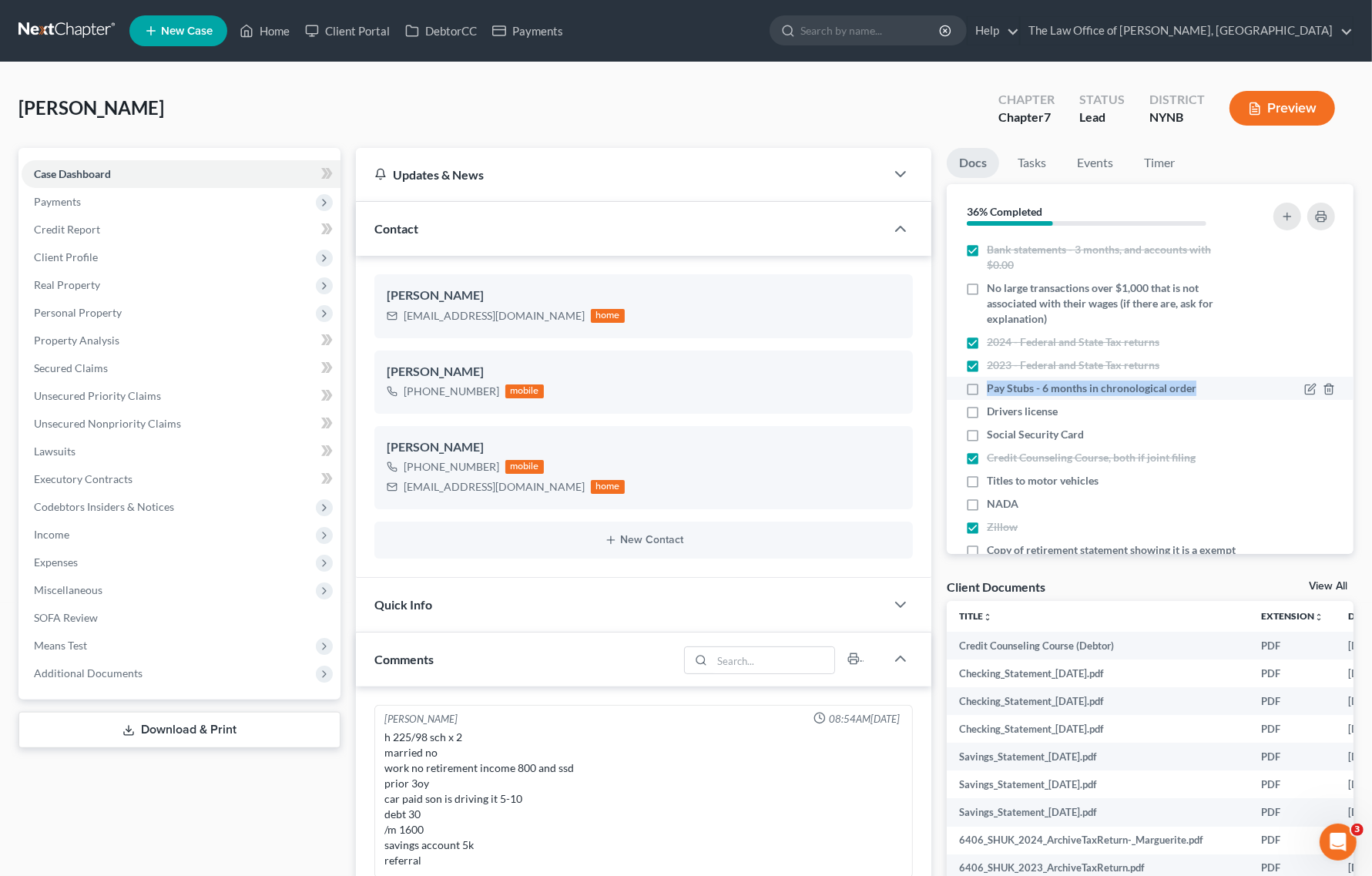
drag, startPoint x: 1226, startPoint y: 383, endPoint x: 1057, endPoint y: 378, distance: 169.1
click at [1057, 378] on li "Pay Stubs - 6 months in chronological order" at bounding box center [1150, 388] width 406 height 23
copy span "Pay Stubs - 6 months in chronological order"
click at [221, 682] on span "Additional Documents" at bounding box center [181, 673] width 319 height 27
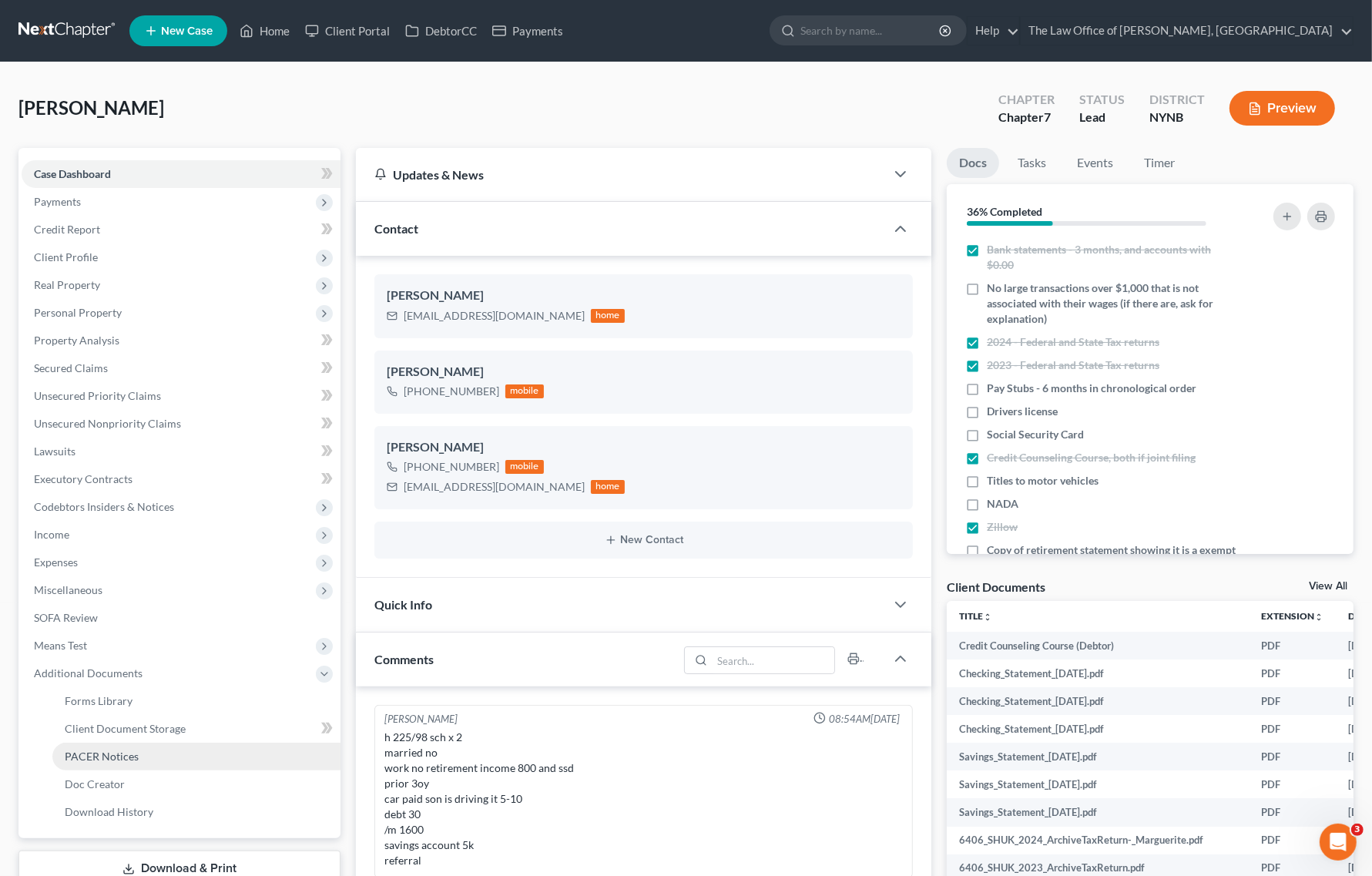
click at [216, 742] on link "PACER Notices" at bounding box center [196, 756] width 288 height 27
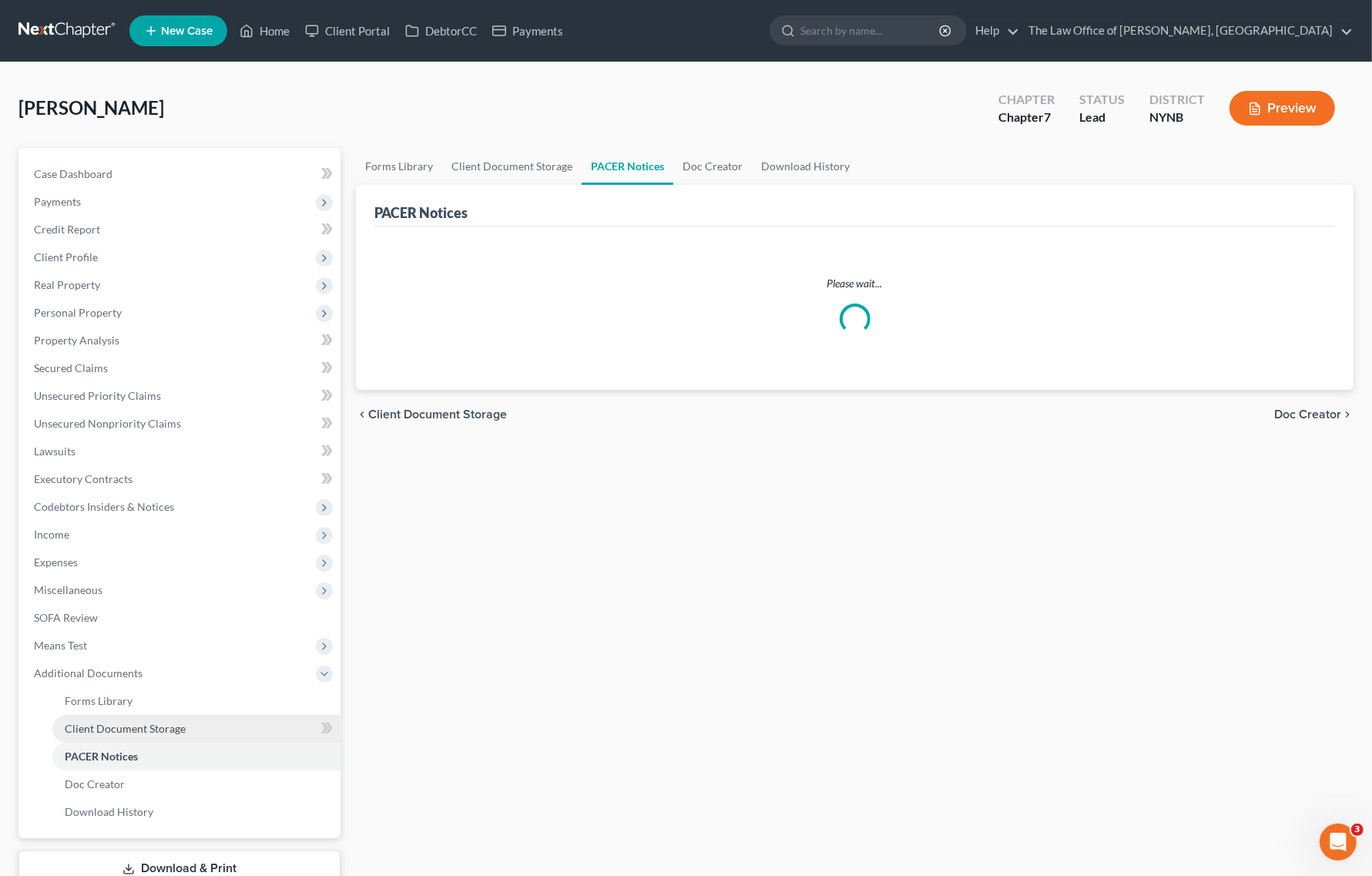
click at [216, 730] on link "Client Document Storage" at bounding box center [196, 729] width 288 height 27
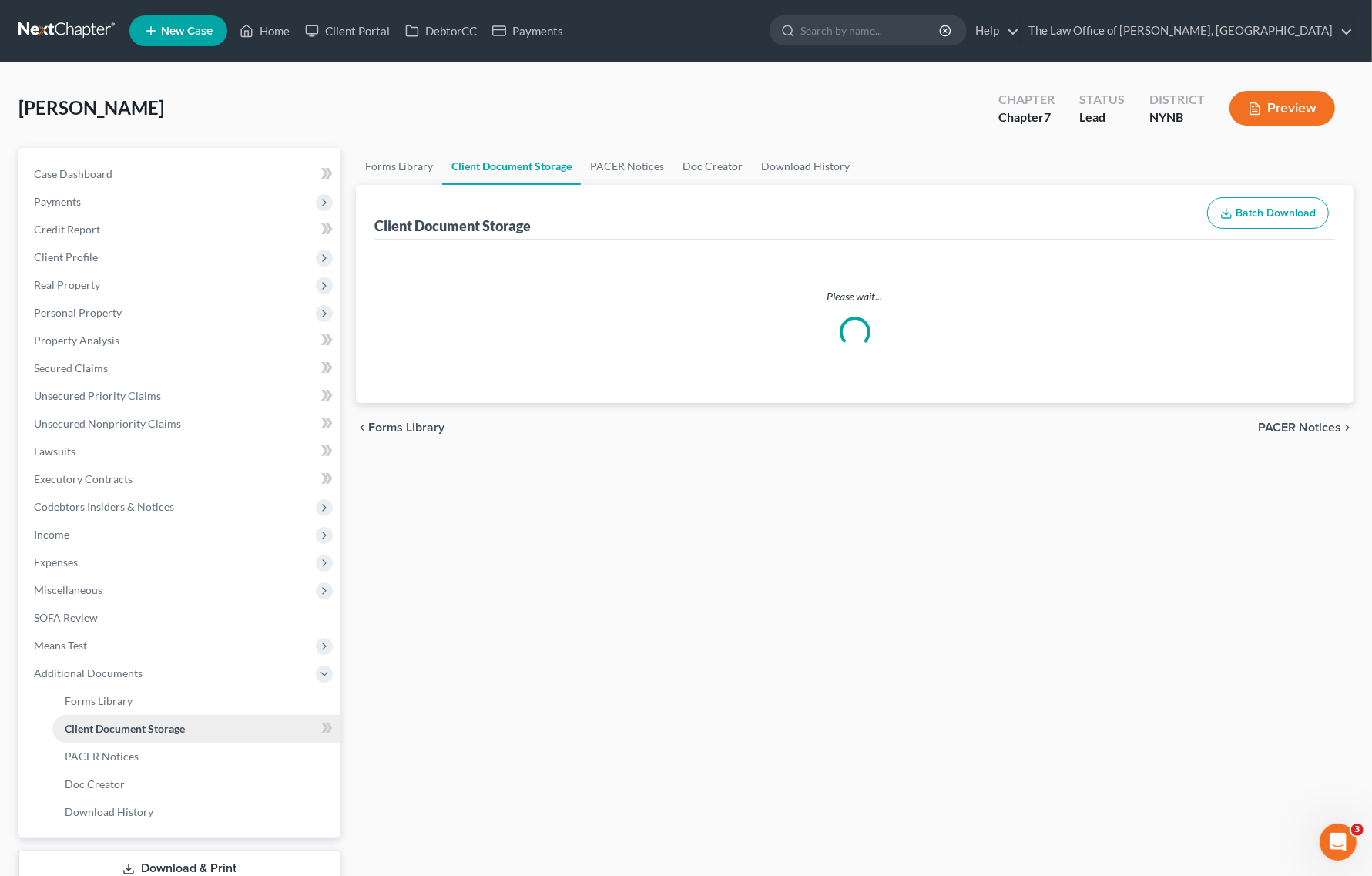
select select "1"
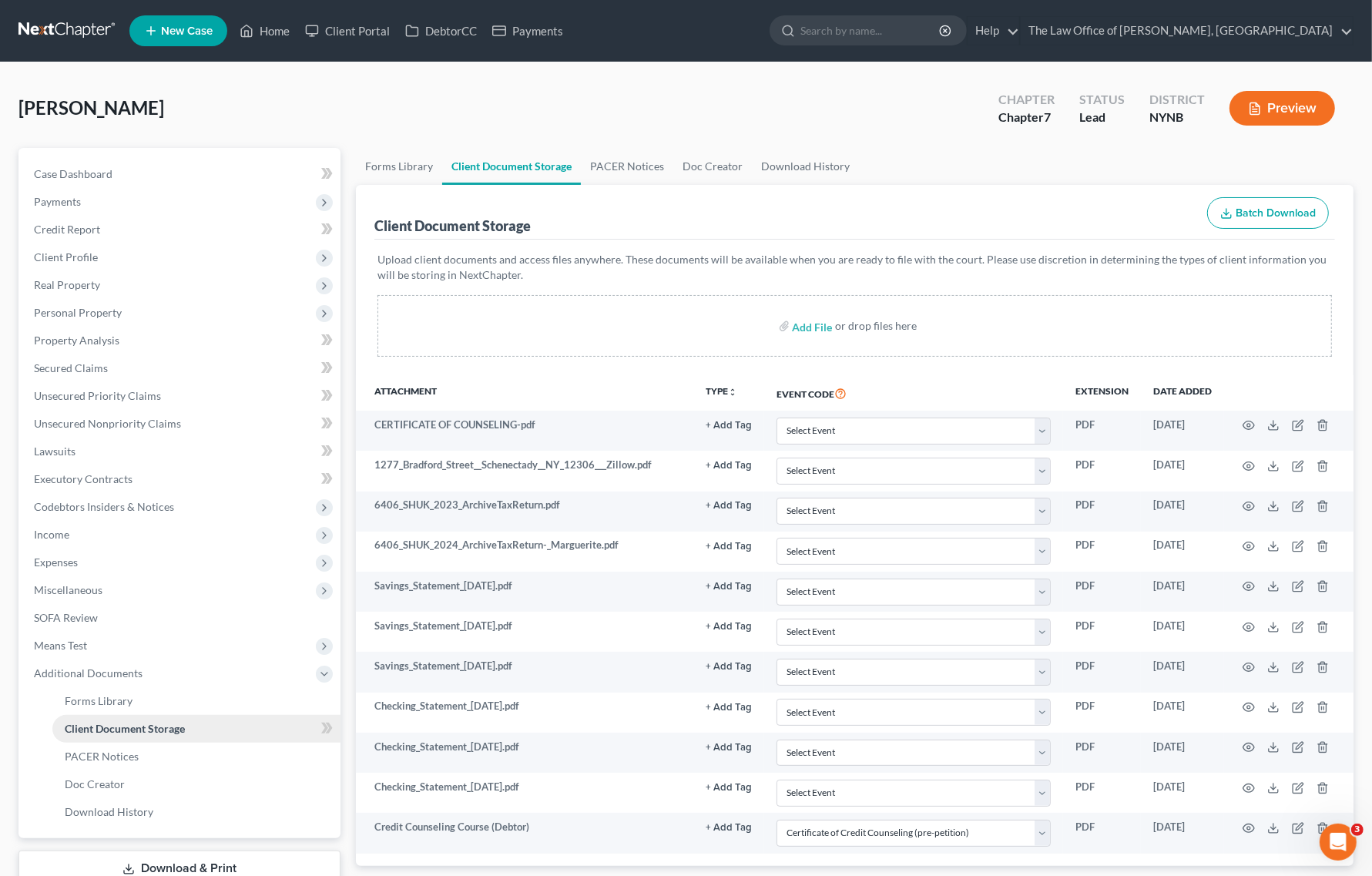
scroll to position [96, 0]
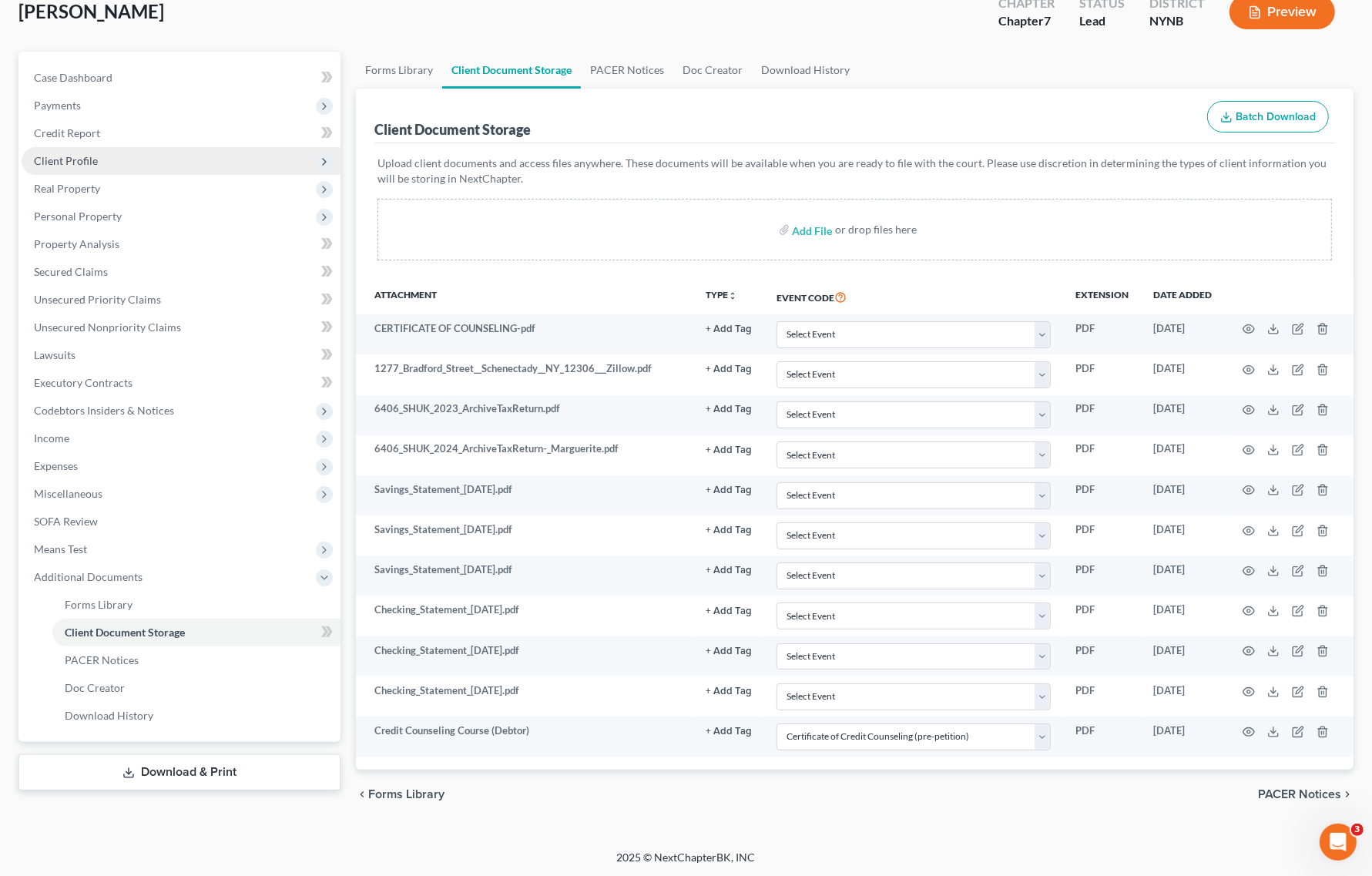
click at [124, 172] on span "Client Profile" at bounding box center [181, 161] width 319 height 27
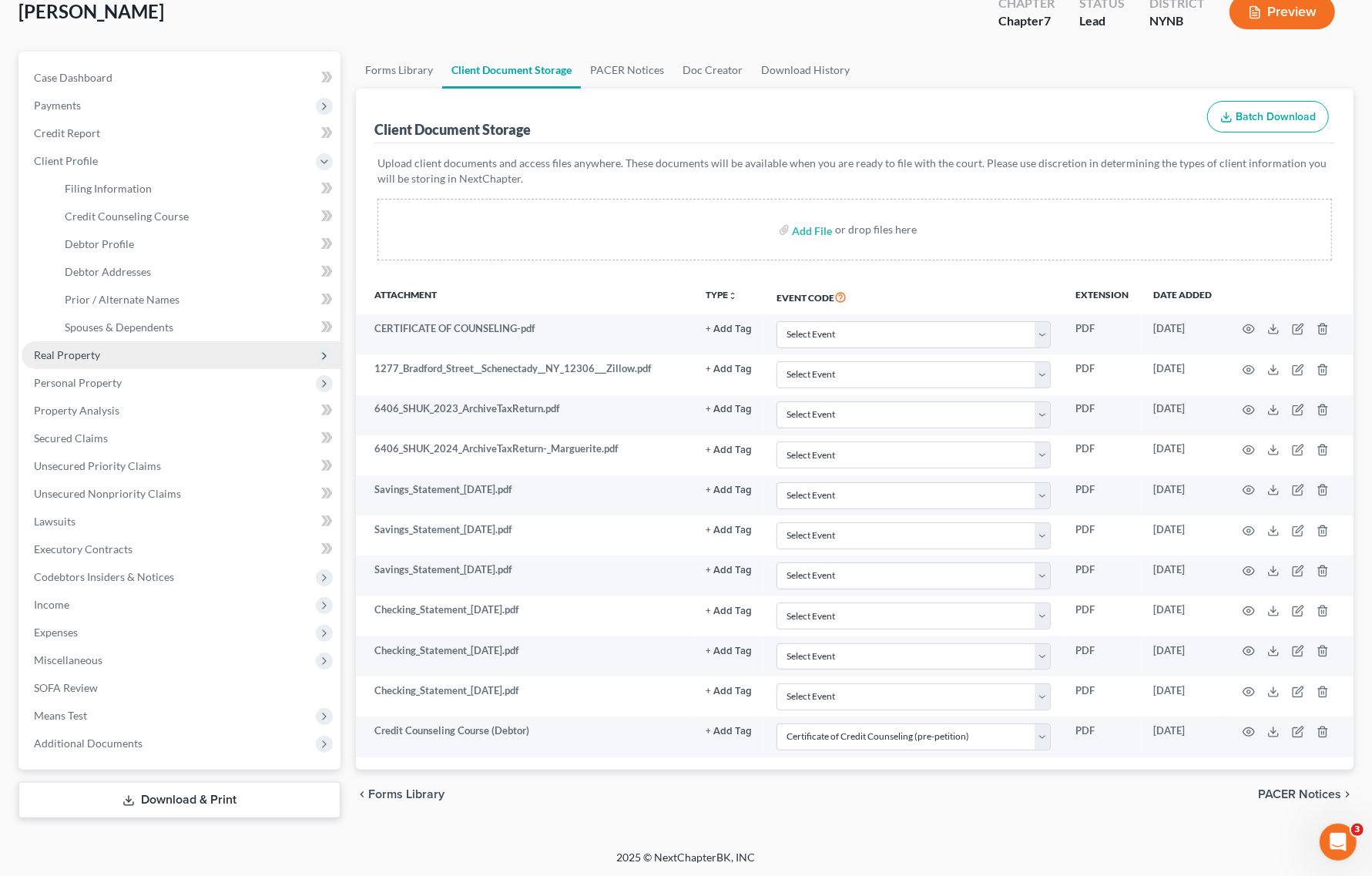
click at [115, 344] on span "Real Property" at bounding box center [181, 355] width 319 height 27
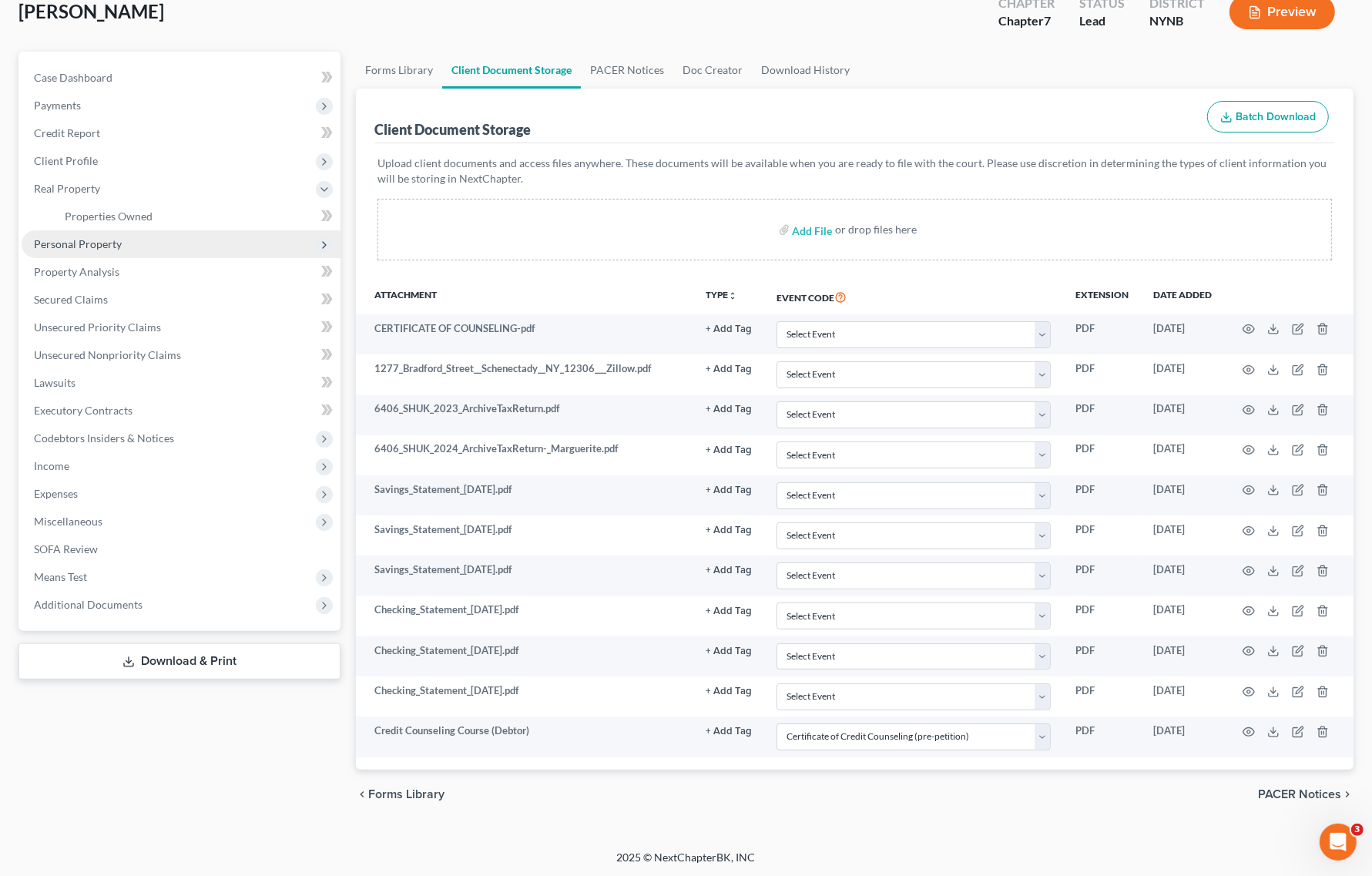
click at [120, 245] on span "Personal Property" at bounding box center [181, 244] width 319 height 27
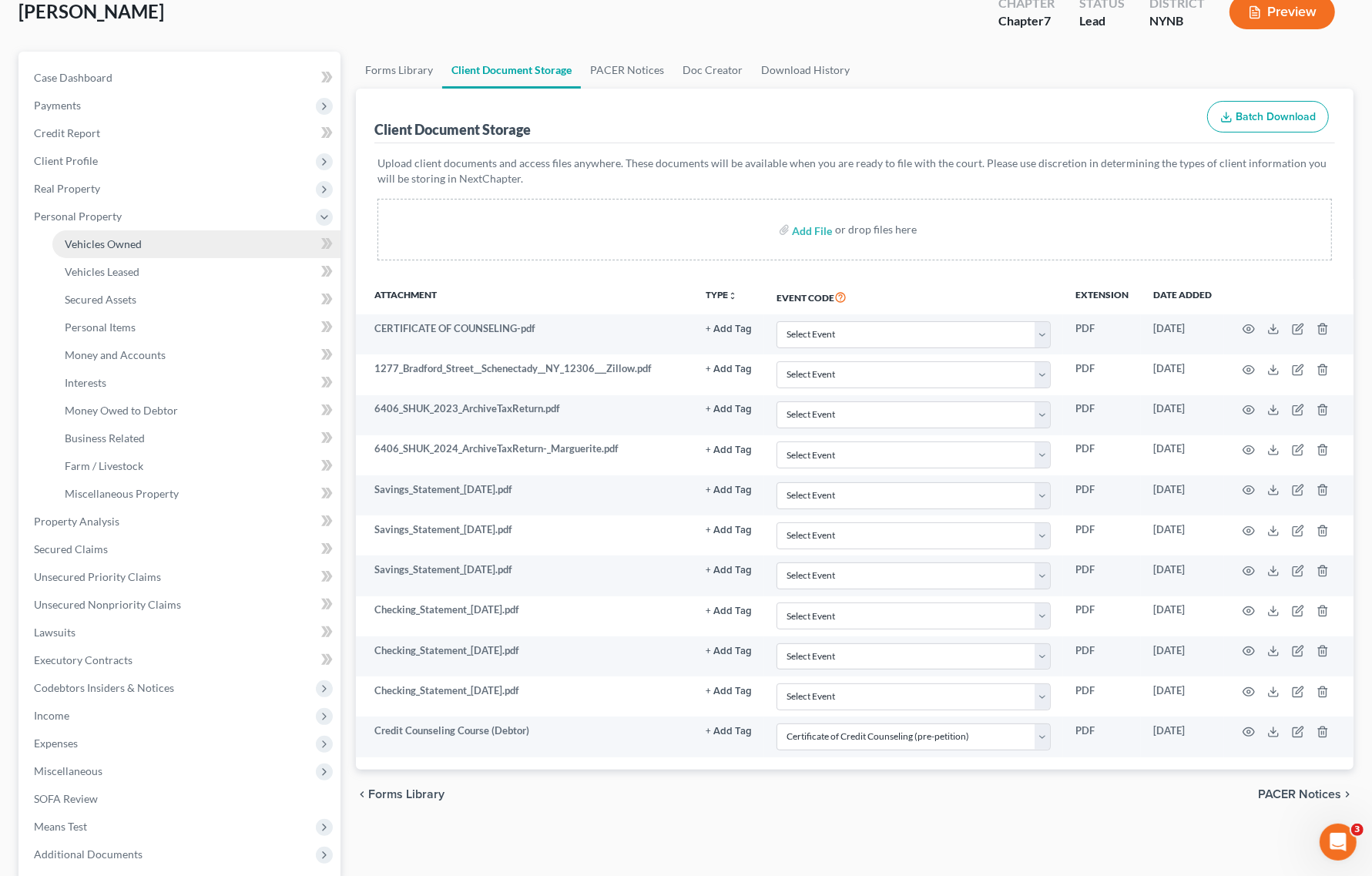
click at [124, 237] on span "Vehicles Owned" at bounding box center [103, 243] width 77 height 13
